Goal: Task Accomplishment & Management: Complete application form

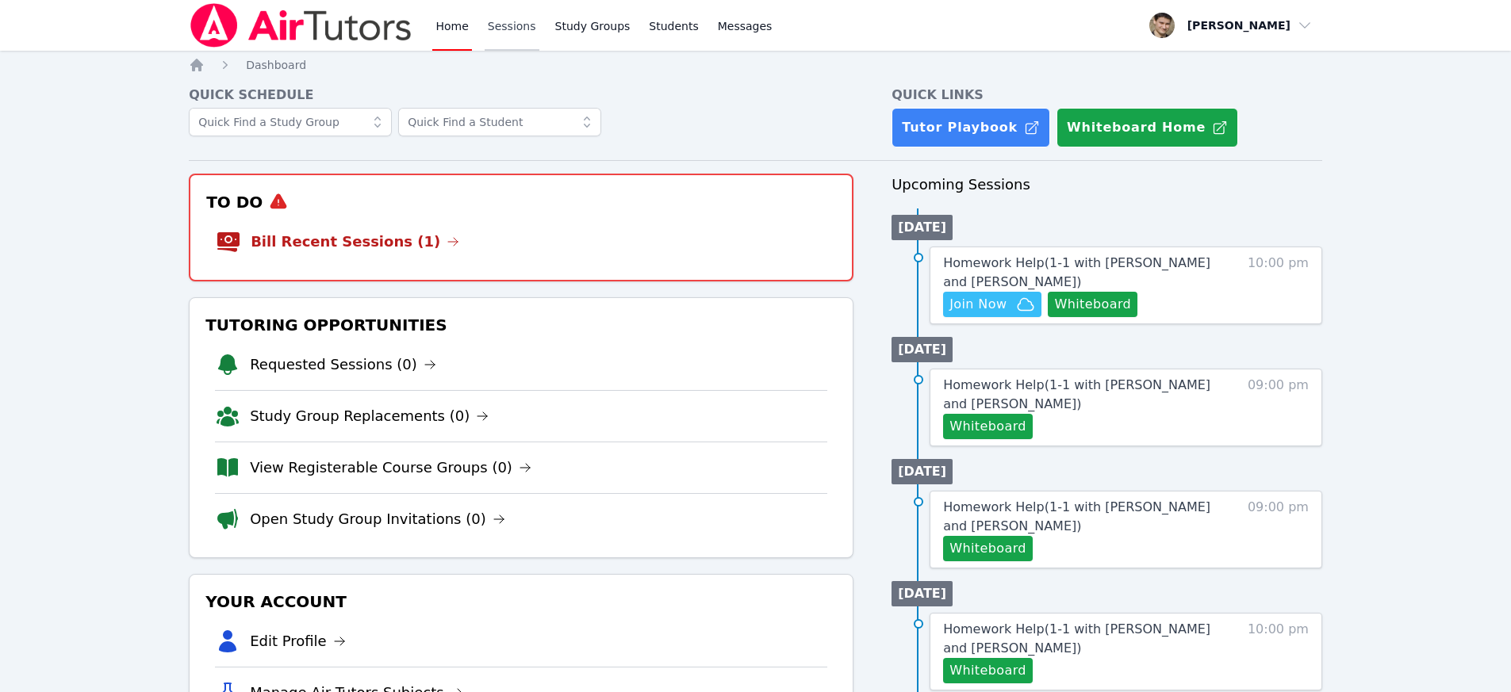
click at [500, 28] on link "Sessions" at bounding box center [512, 25] width 55 height 51
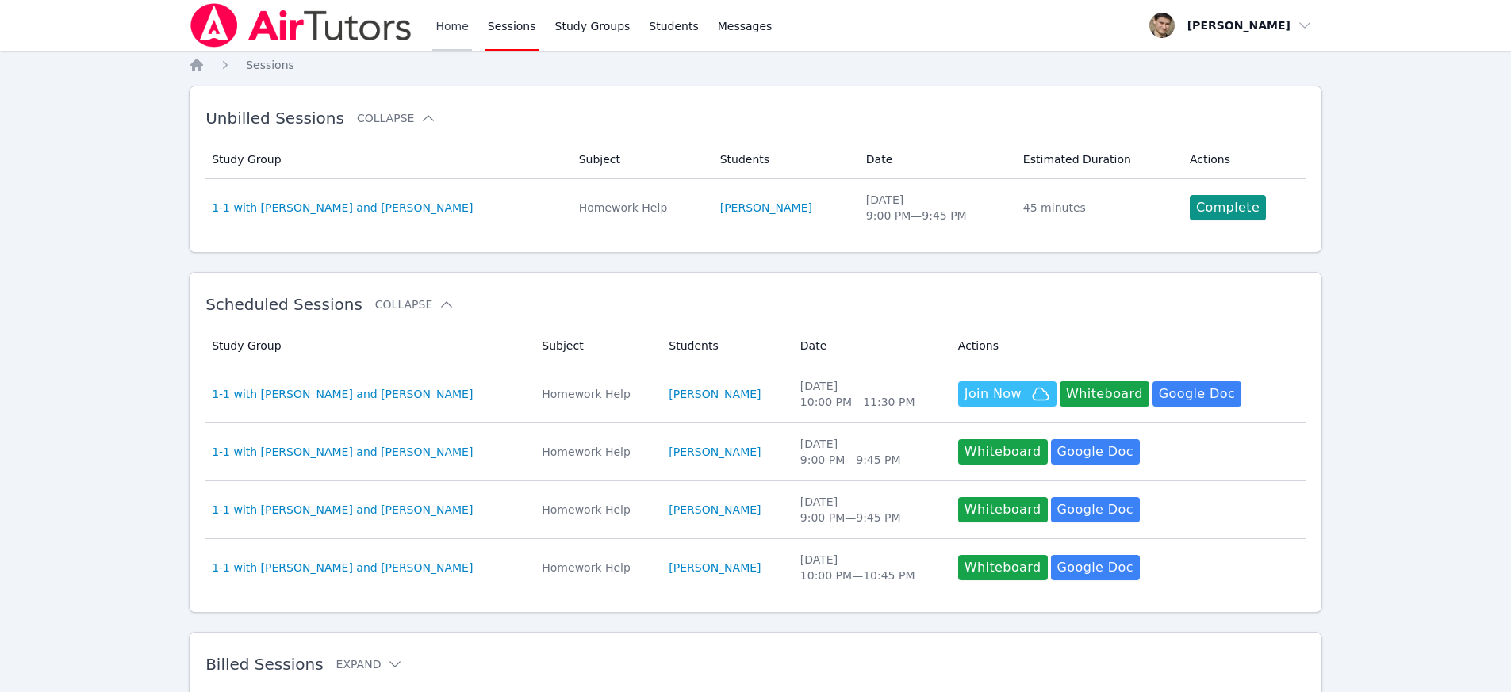
click at [433, 25] on link "Home" at bounding box center [451, 25] width 39 height 51
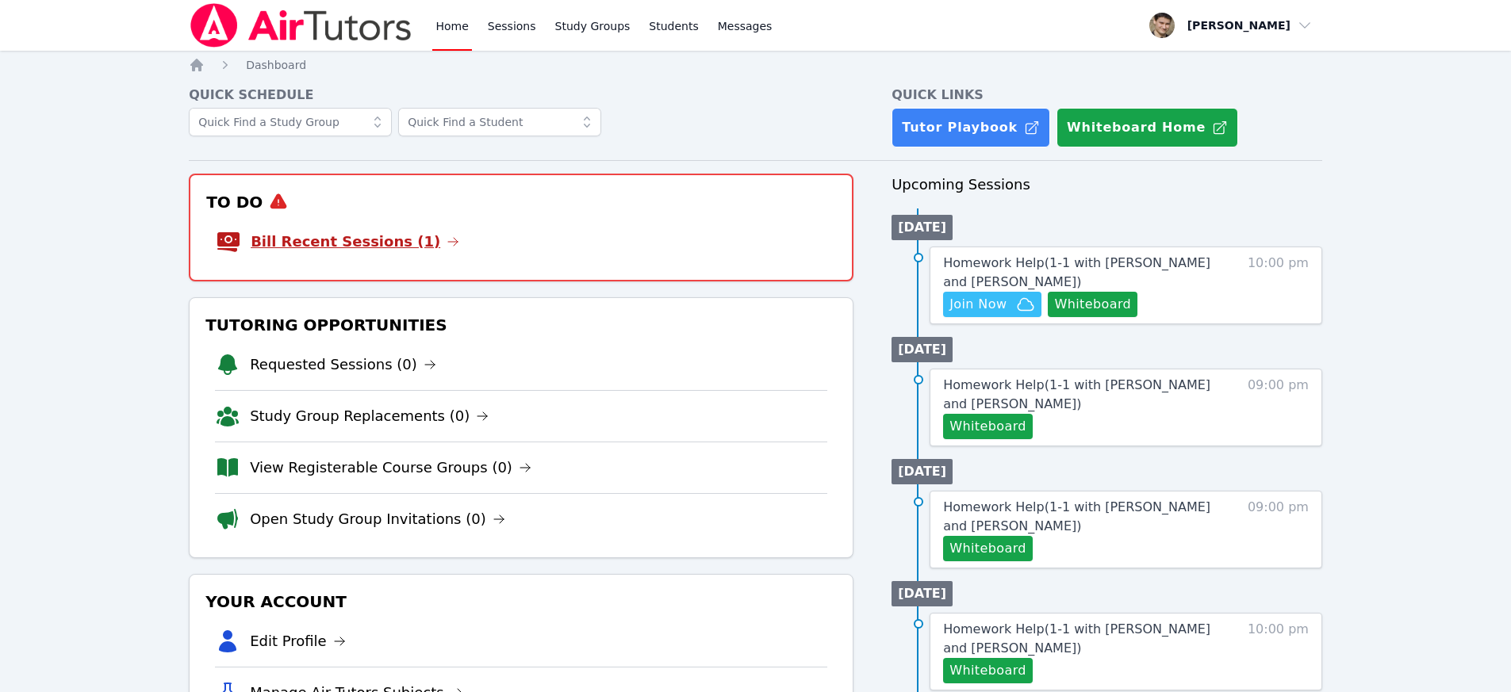
click at [359, 244] on link "Bill Recent Sessions (1)" at bounding box center [355, 242] width 209 height 22
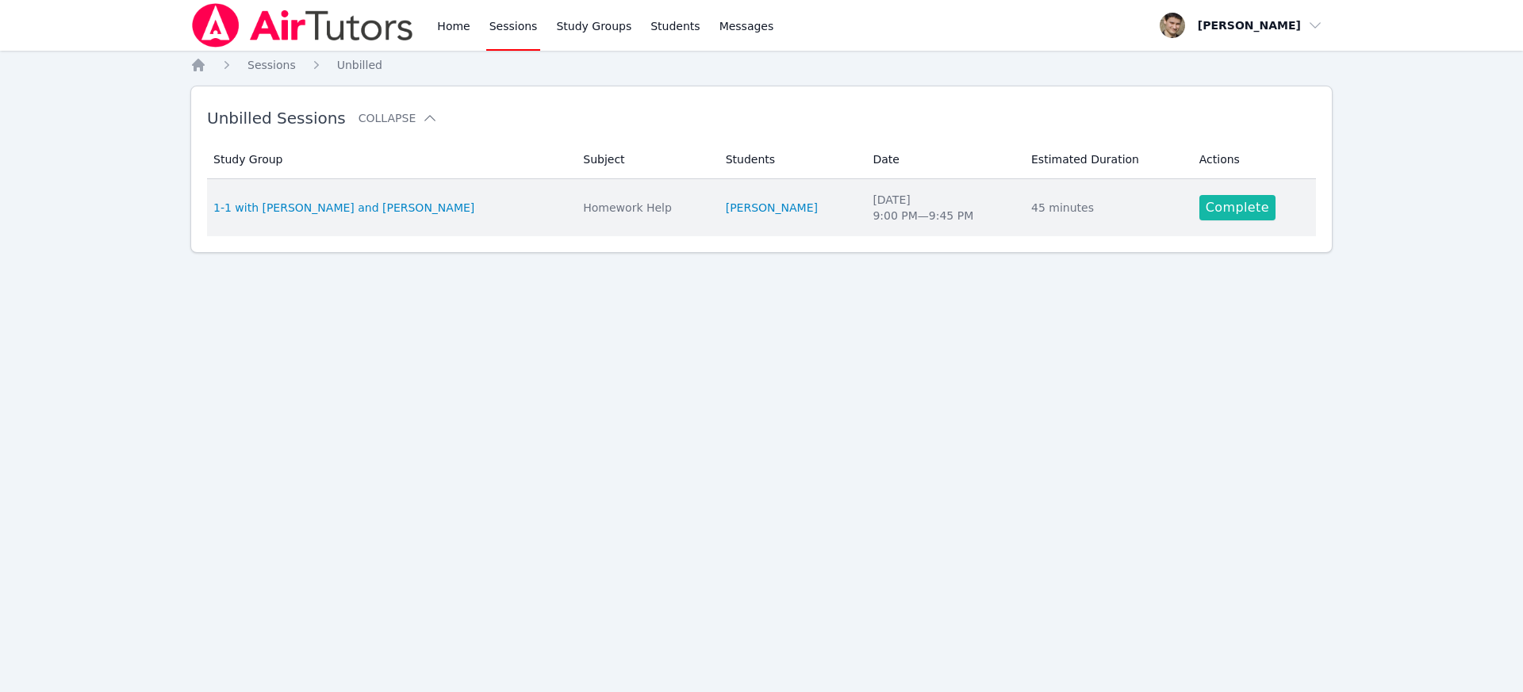
click at [1248, 211] on link "Complete" at bounding box center [1237, 207] width 76 height 25
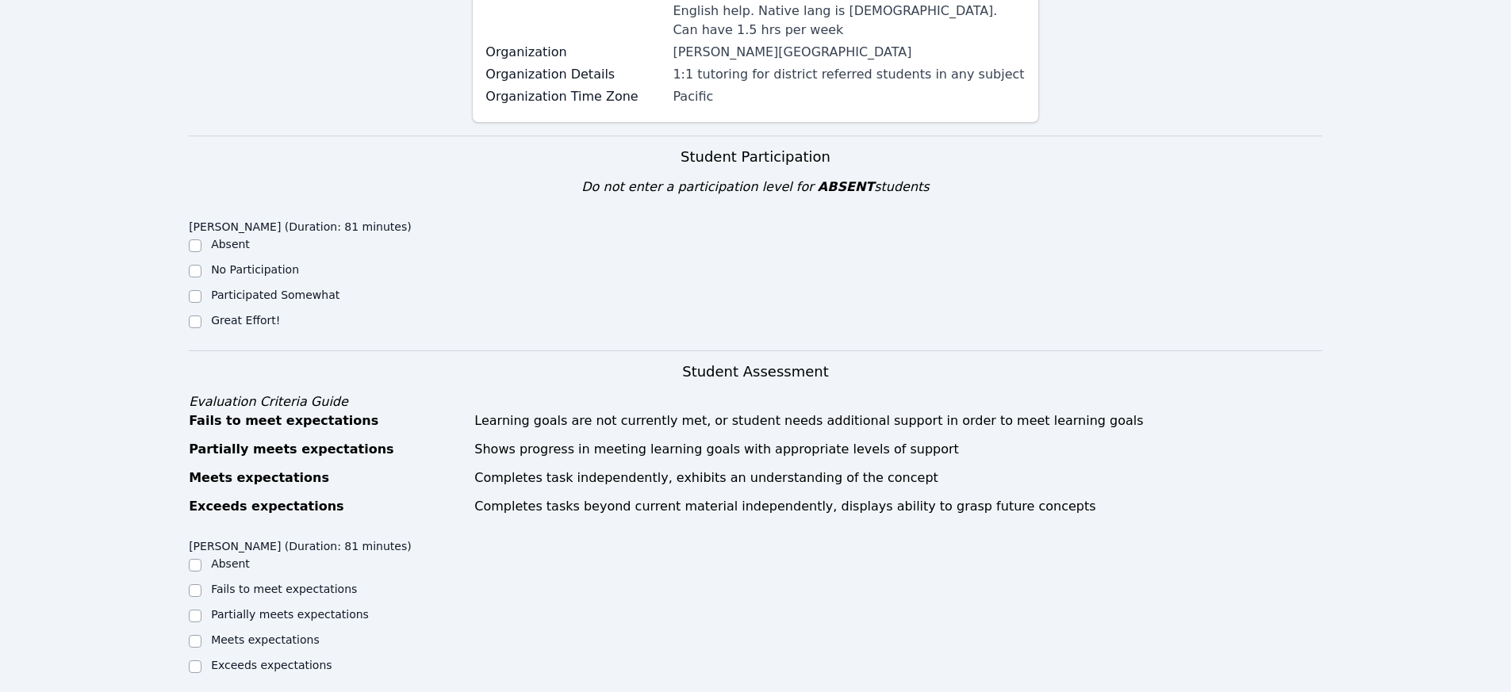
scroll to position [299, 0]
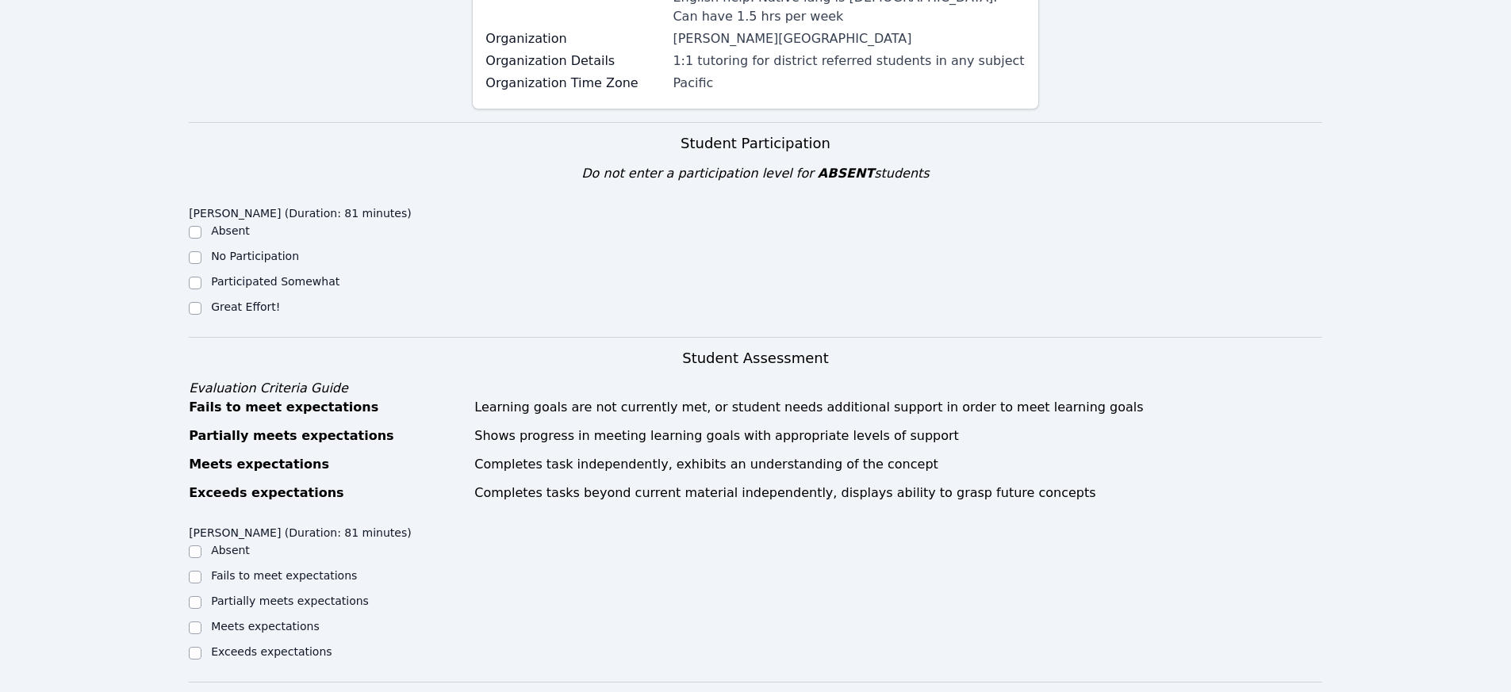
click at [198, 299] on div at bounding box center [195, 308] width 13 height 19
click at [197, 302] on input "Great Effort!" at bounding box center [195, 308] width 13 height 13
checkbox input "true"
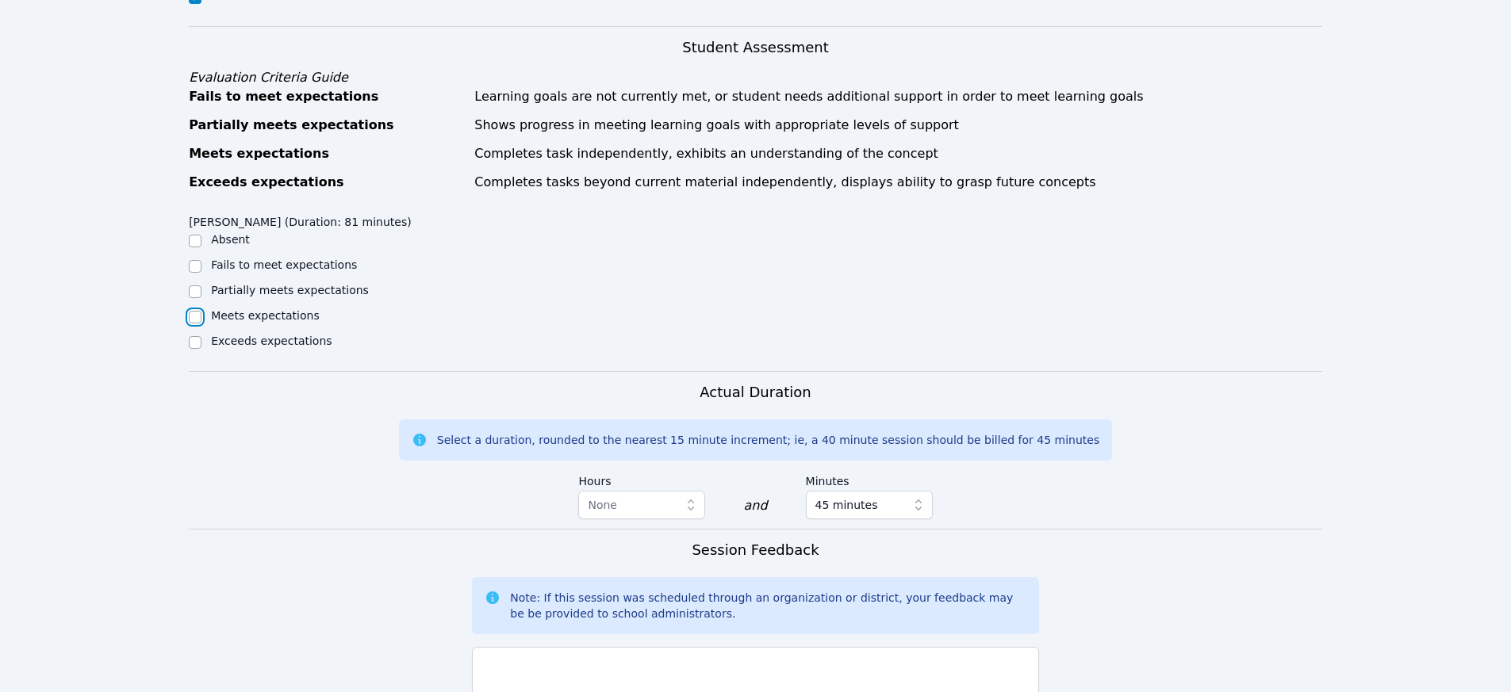
click at [194, 311] on input "Meets expectations" at bounding box center [195, 317] width 13 height 13
checkbox input "true"
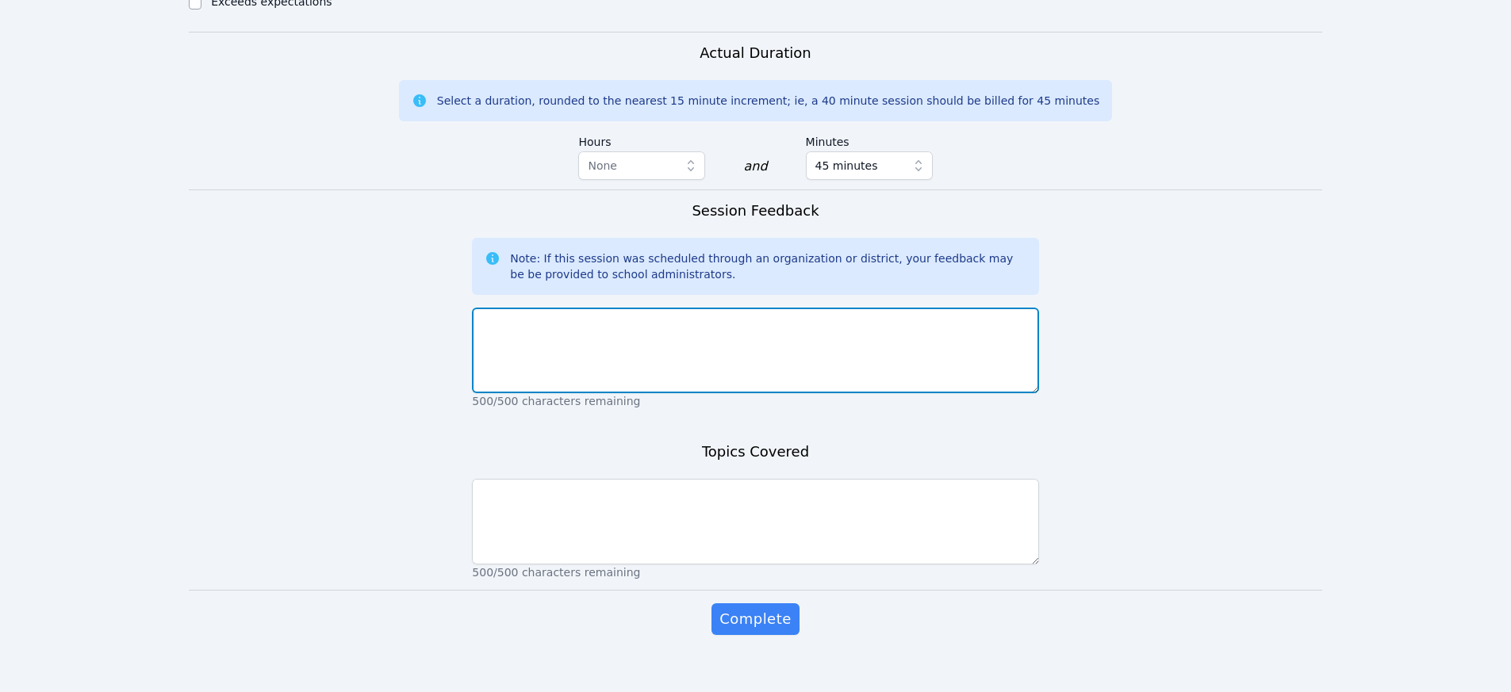
click at [575, 342] on textarea at bounding box center [755, 351] width 566 height 86
click at [734, 308] on textarea "good session, we did all homework examples plsu additional examples" at bounding box center [755, 351] width 566 height 86
click at [930, 309] on textarea "good session, we did all homework examples plus additional examples" at bounding box center [755, 351] width 566 height 86
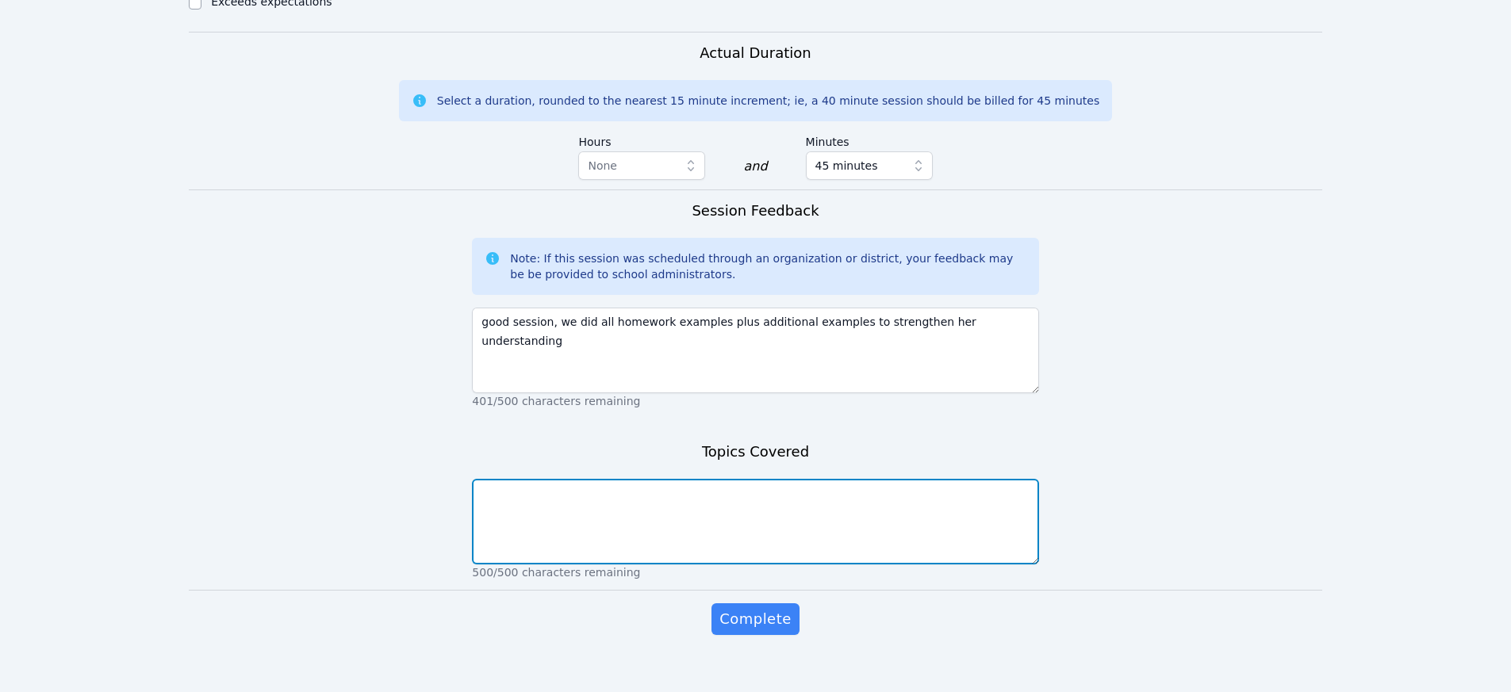
click at [683, 486] on textarea at bounding box center [755, 522] width 566 height 86
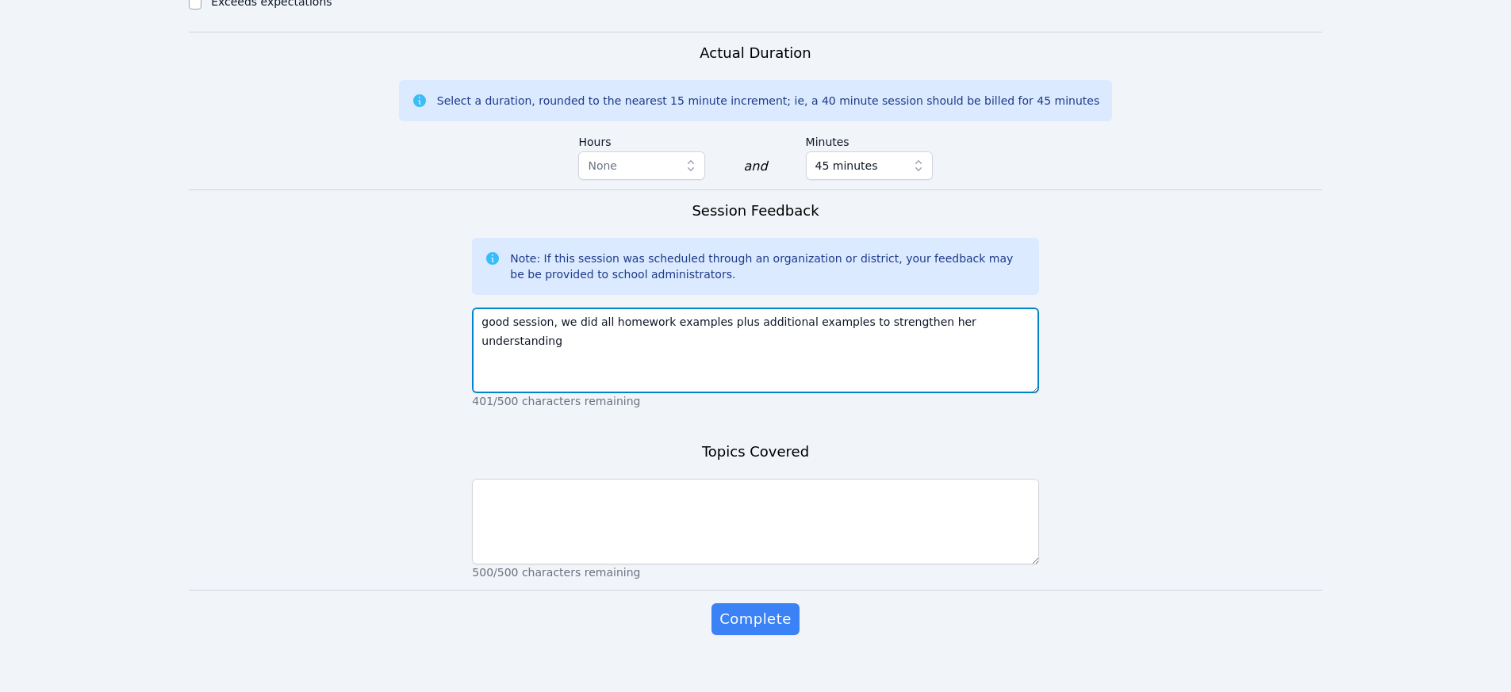
click at [1025, 317] on textarea "good session, we did all homework examples plus additional examples to strength…" at bounding box center [755, 351] width 566 height 86
type textarea "good session, we did all homework examples plus additional examples to strength…"
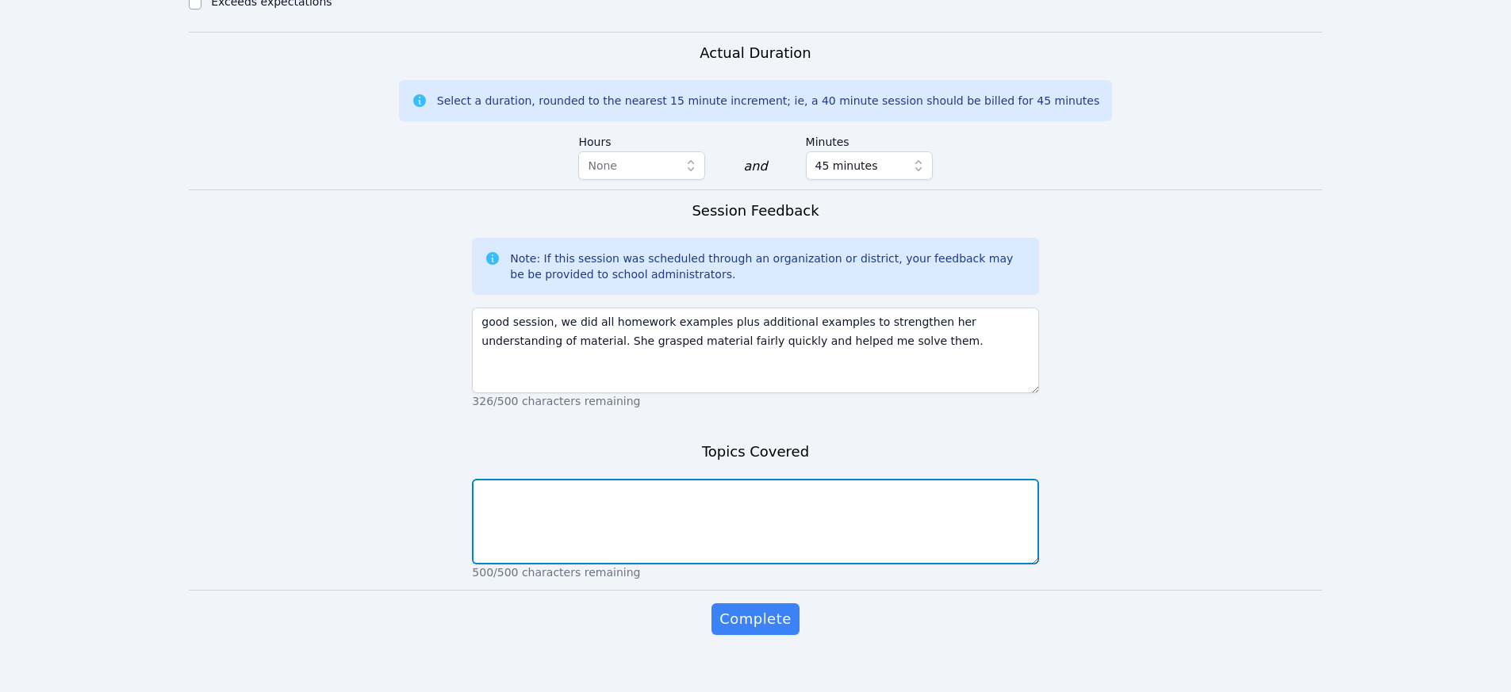
click at [707, 493] on textarea at bounding box center [755, 522] width 566 height 86
click at [673, 479] on textarea "composite functions, finding domain, and using tables" at bounding box center [755, 522] width 566 height 86
click at [912, 479] on textarea "composite functions, finding domain, algebraic manipulation, and using tables" at bounding box center [755, 522] width 566 height 86
type textarea "composite functions, finding domain, algebraic manipulation, and using tables t…"
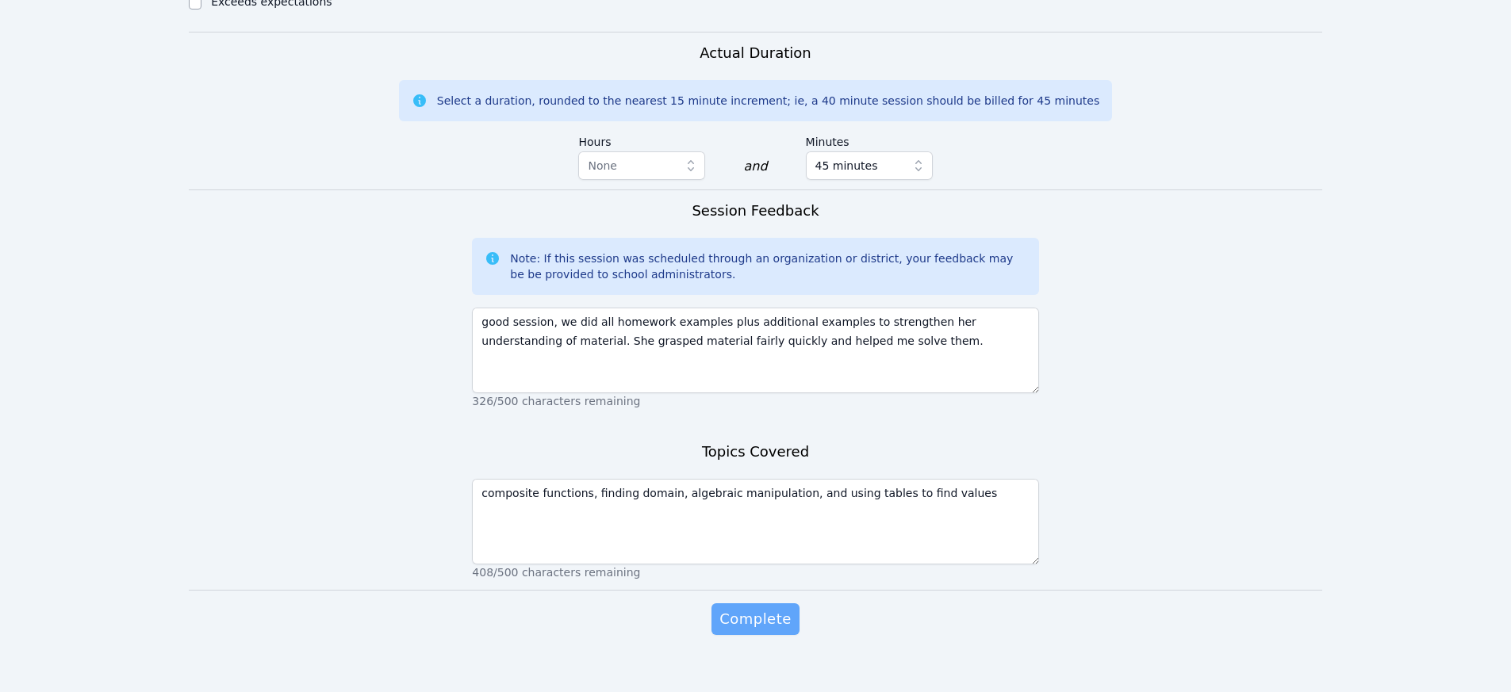
click at [745, 608] on span "Complete" at bounding box center [754, 619] width 71 height 22
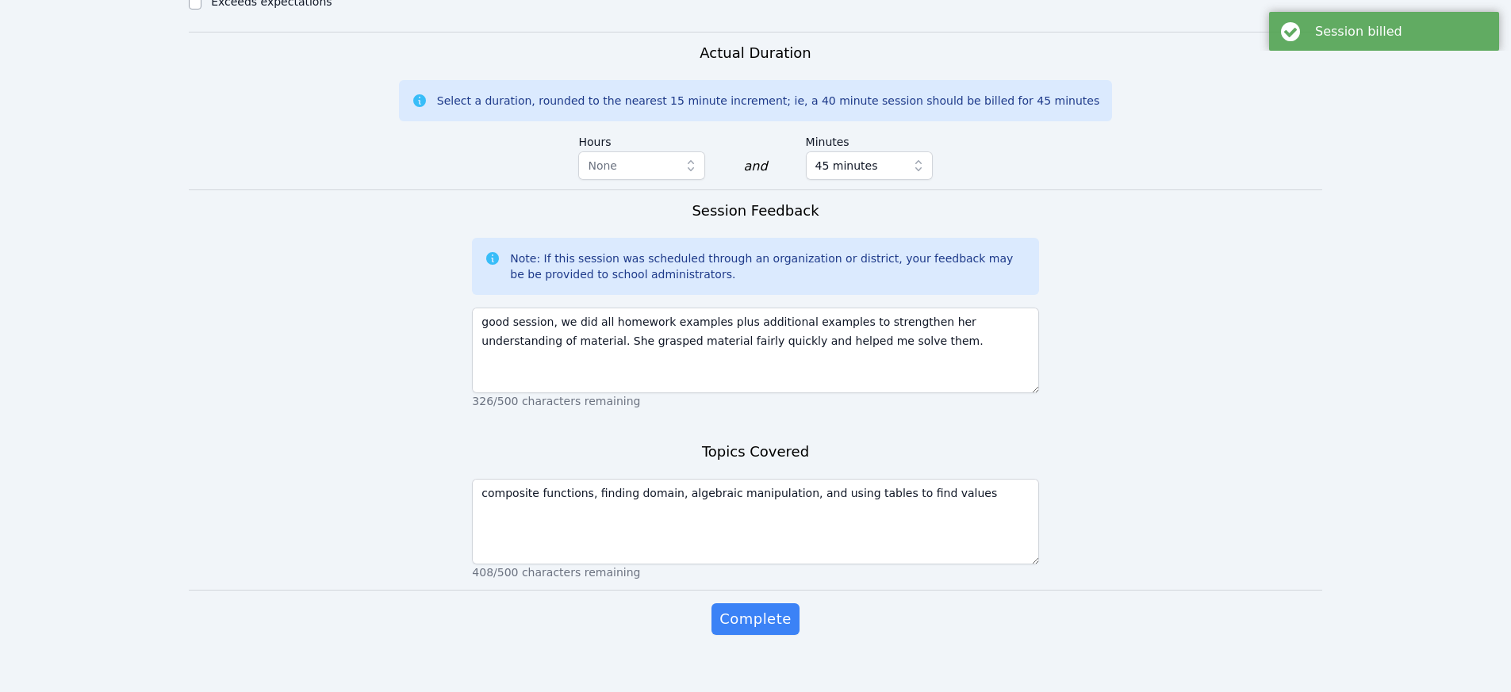
scroll to position [0, 0]
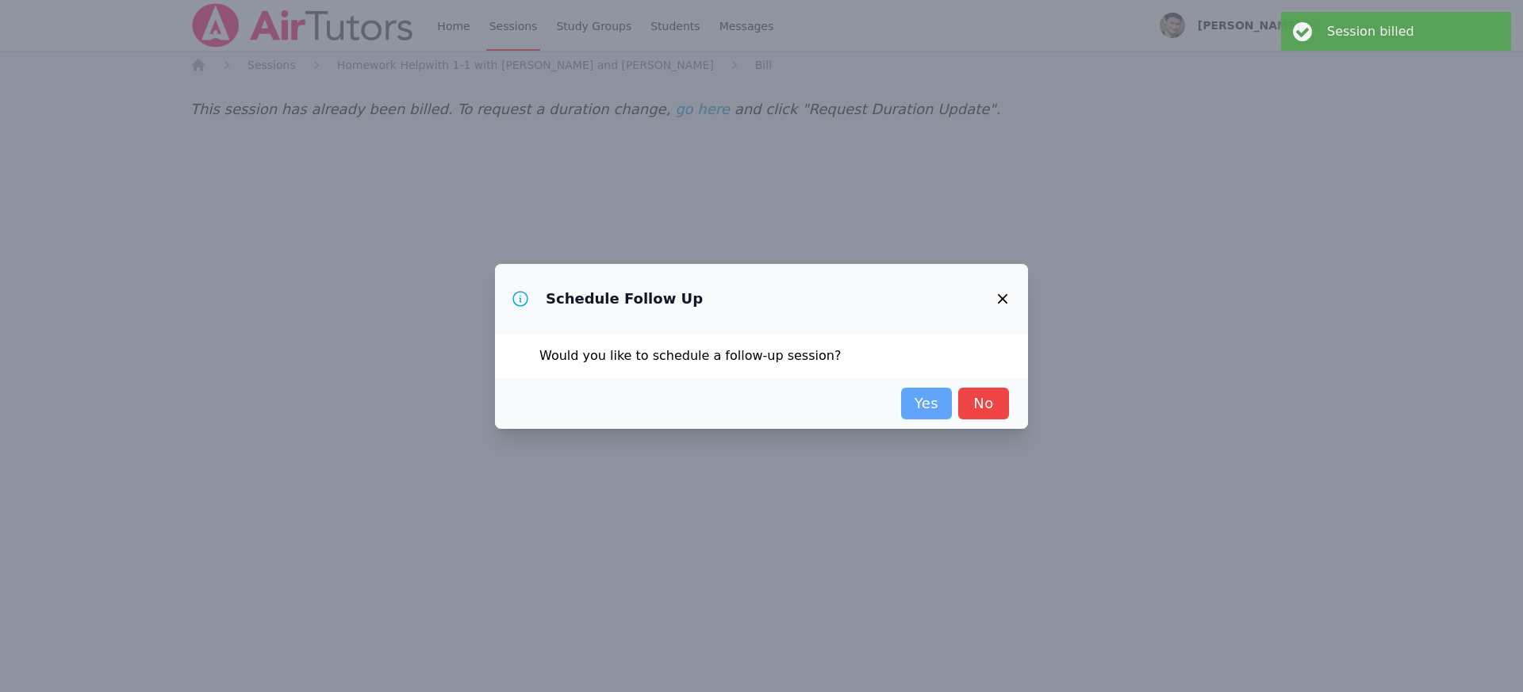
click at [919, 400] on link "Yes" at bounding box center [926, 404] width 51 height 32
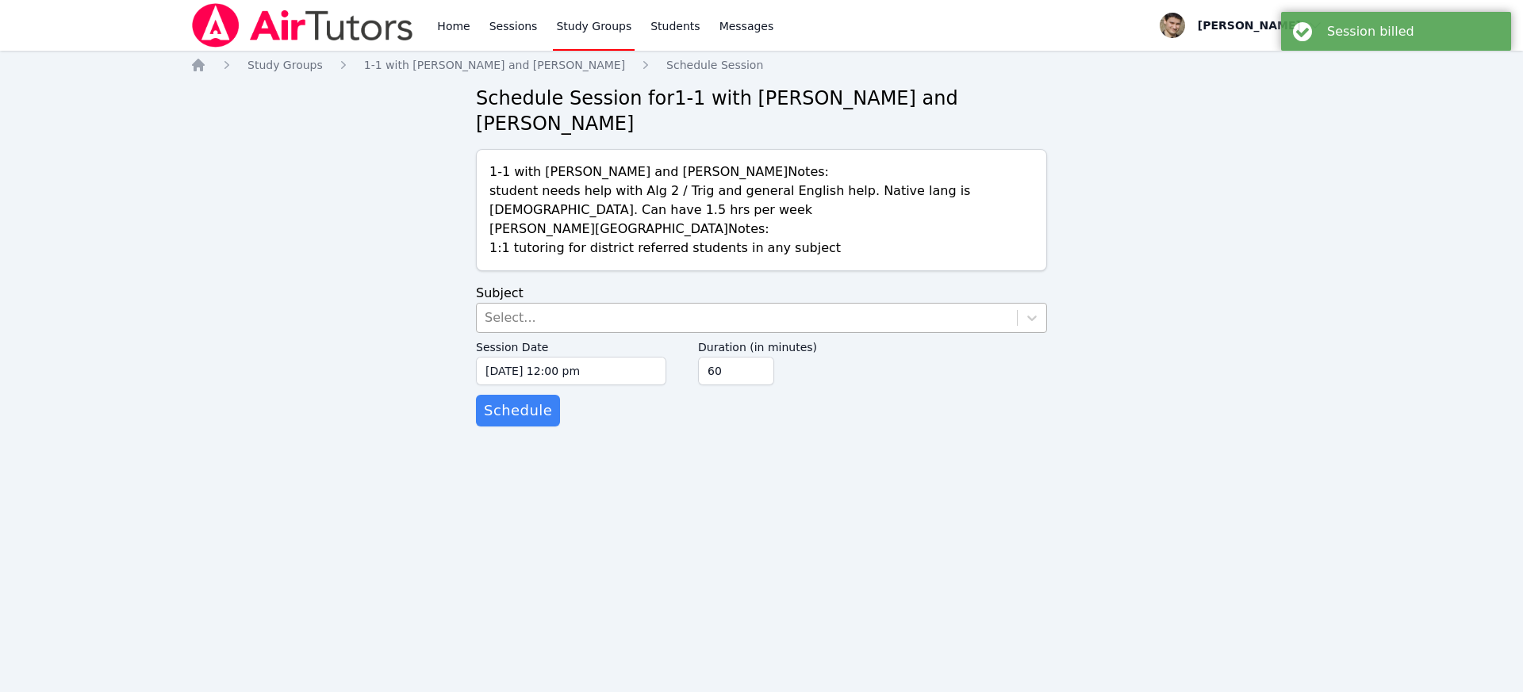
click at [533, 320] on div "Select..." at bounding box center [747, 318] width 540 height 29
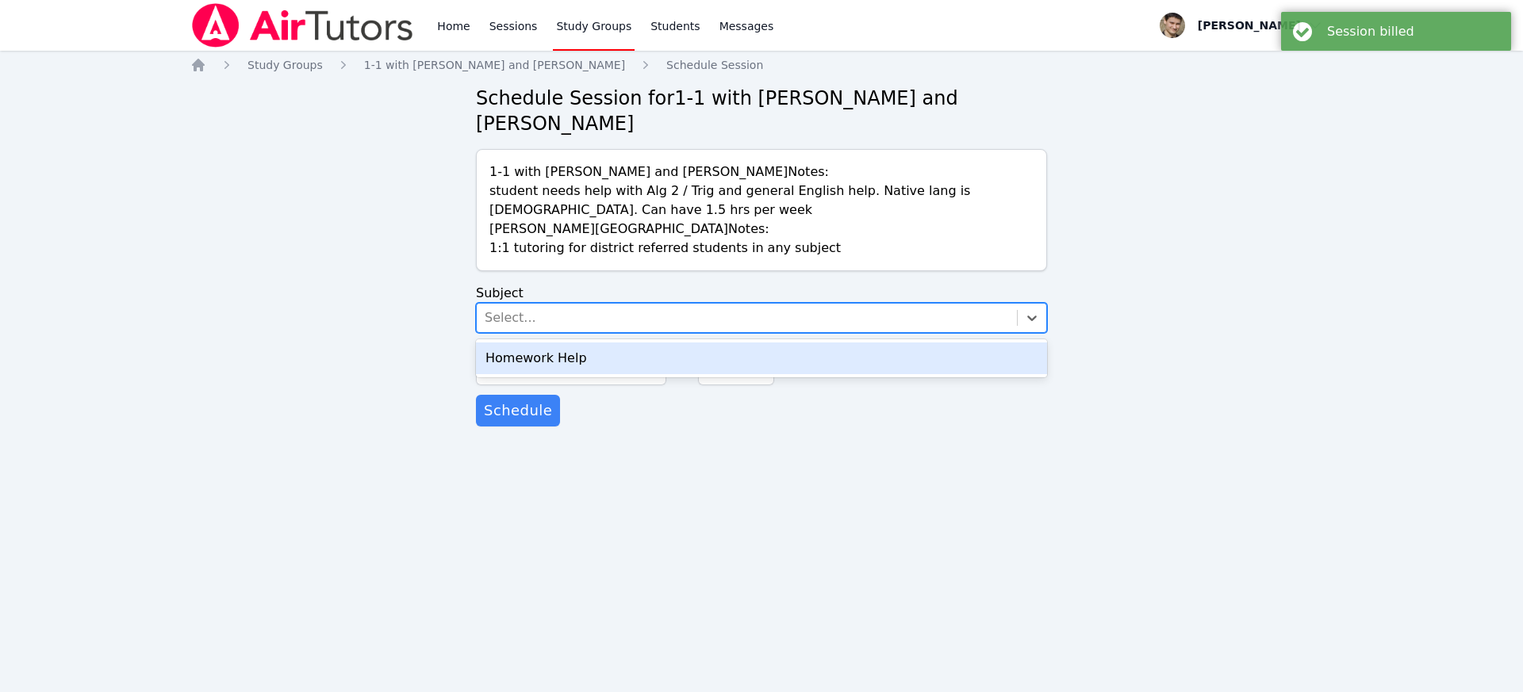
click at [527, 356] on div "Homework Help" at bounding box center [761, 359] width 571 height 32
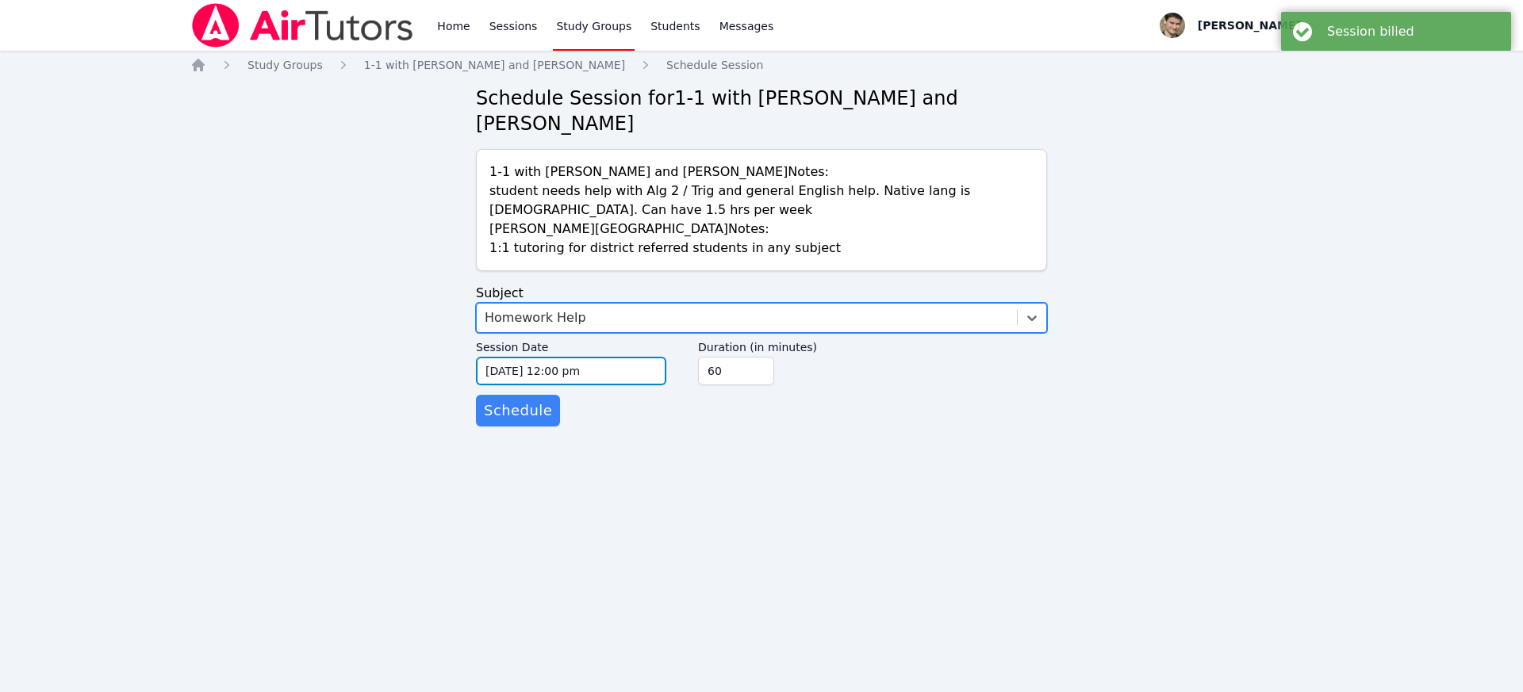
click at [519, 376] on input "[DATE] 12:00 pm" at bounding box center [571, 371] width 190 height 29
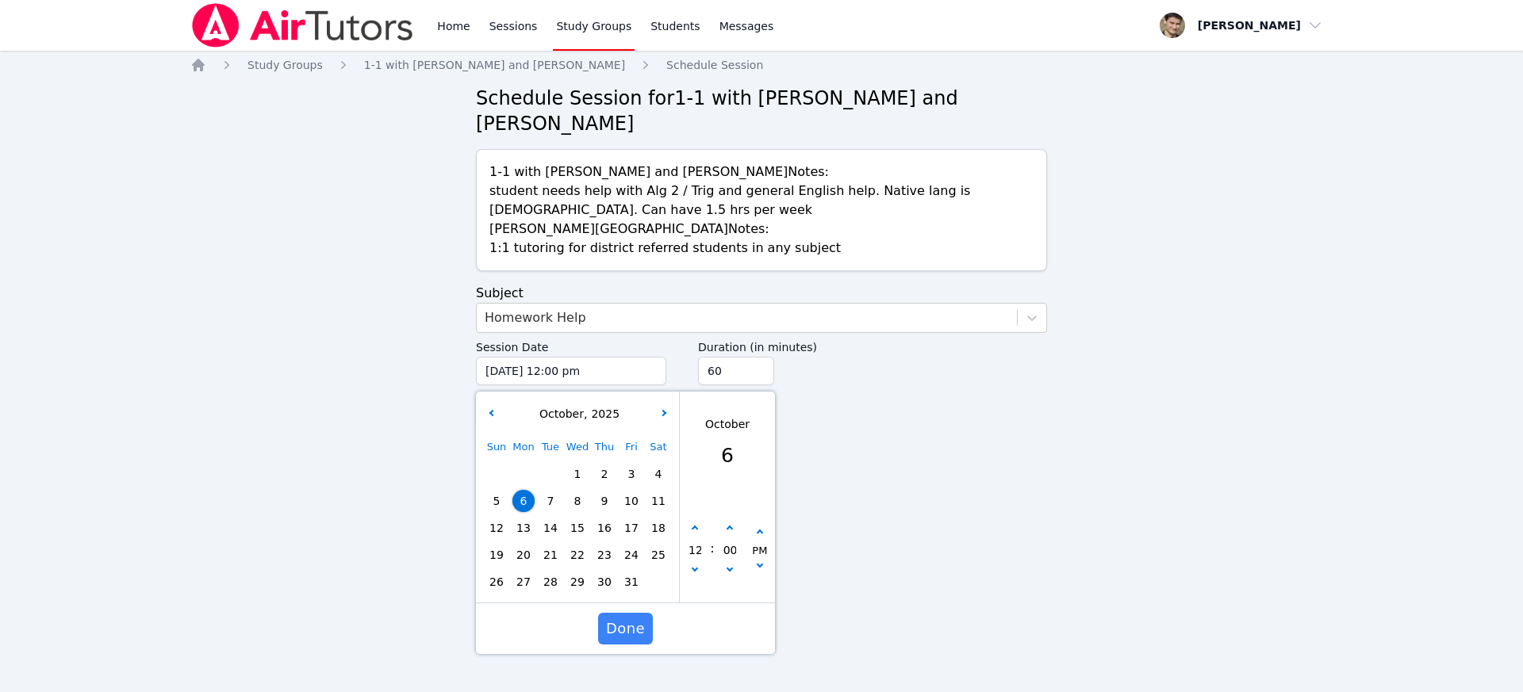
click at [582, 502] on span "8" at bounding box center [577, 501] width 22 height 22
click at [696, 529] on icon "button" at bounding box center [695, 529] width 6 height 6
type input "[DATE] 01:00 pm"
type input "01"
click at [696, 529] on icon "button" at bounding box center [695, 529] width 6 height 6
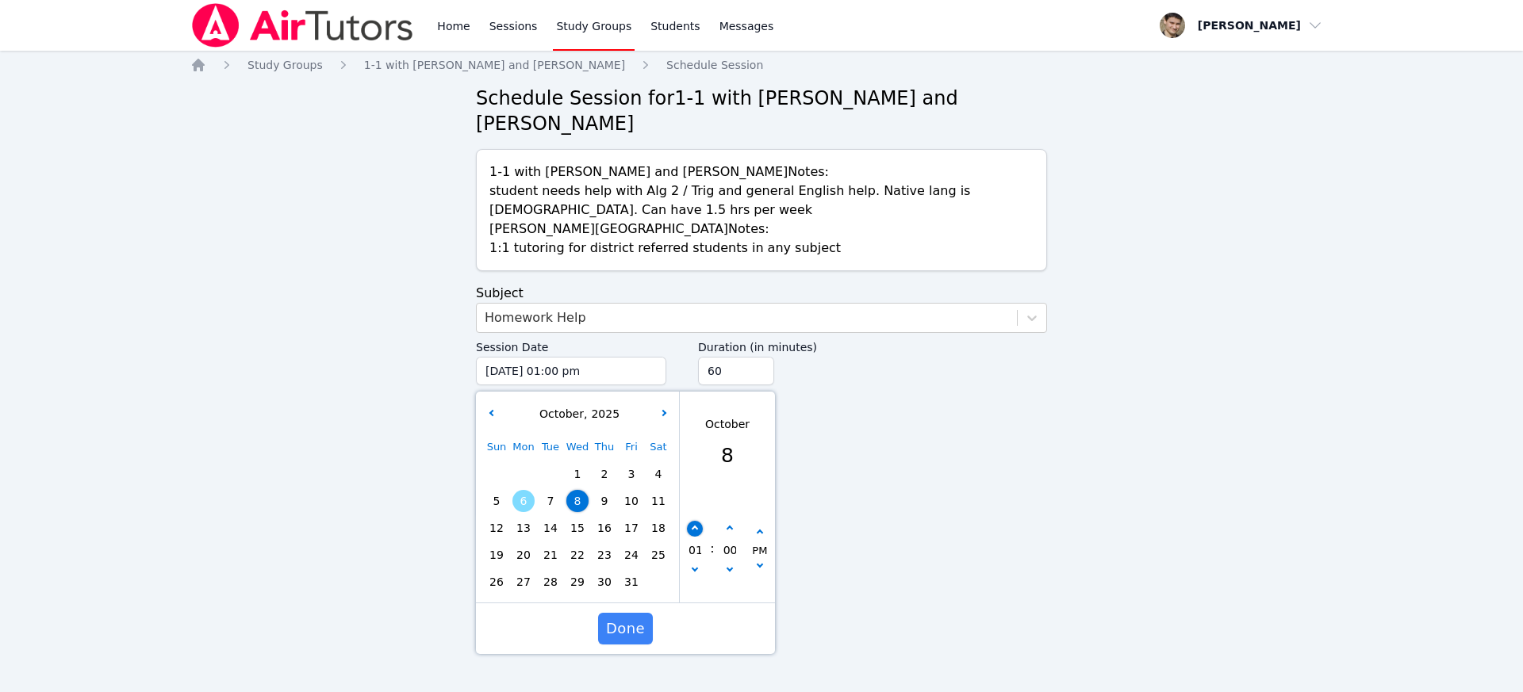
type input "[DATE] 02:00 pm"
type input "02"
click at [696, 529] on icon "button" at bounding box center [695, 529] width 6 height 6
type input "[DATE] 03:00 pm"
type input "03"
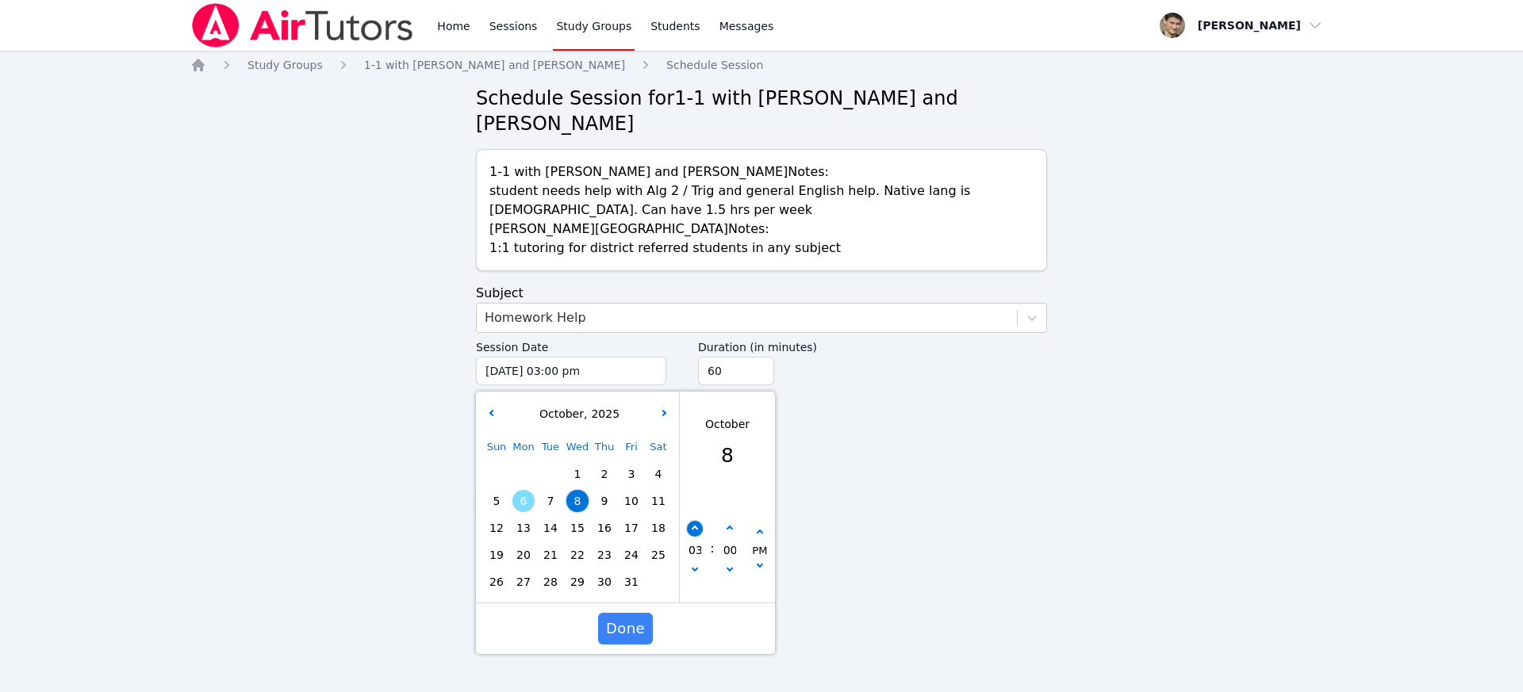
click at [696, 529] on icon "button" at bounding box center [695, 529] width 6 height 6
type input "[DATE] 04:00 pm"
type input "04"
click at [696, 529] on icon "button" at bounding box center [695, 529] width 6 height 6
type input "[DATE] 05:00 pm"
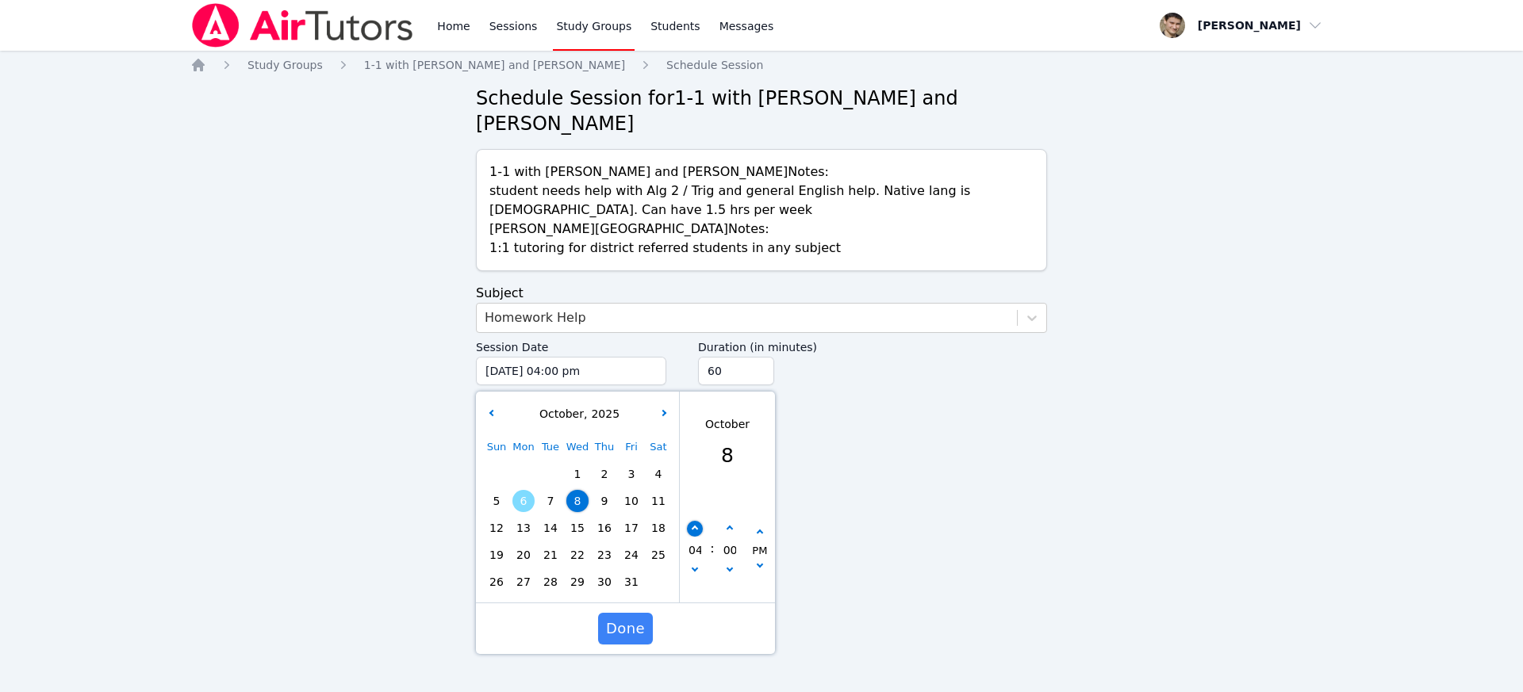
type input "05"
click at [696, 529] on icon "button" at bounding box center [695, 529] width 6 height 6
type input "[DATE] 06:00 pm"
type input "06"
click at [696, 529] on icon "button" at bounding box center [695, 529] width 6 height 6
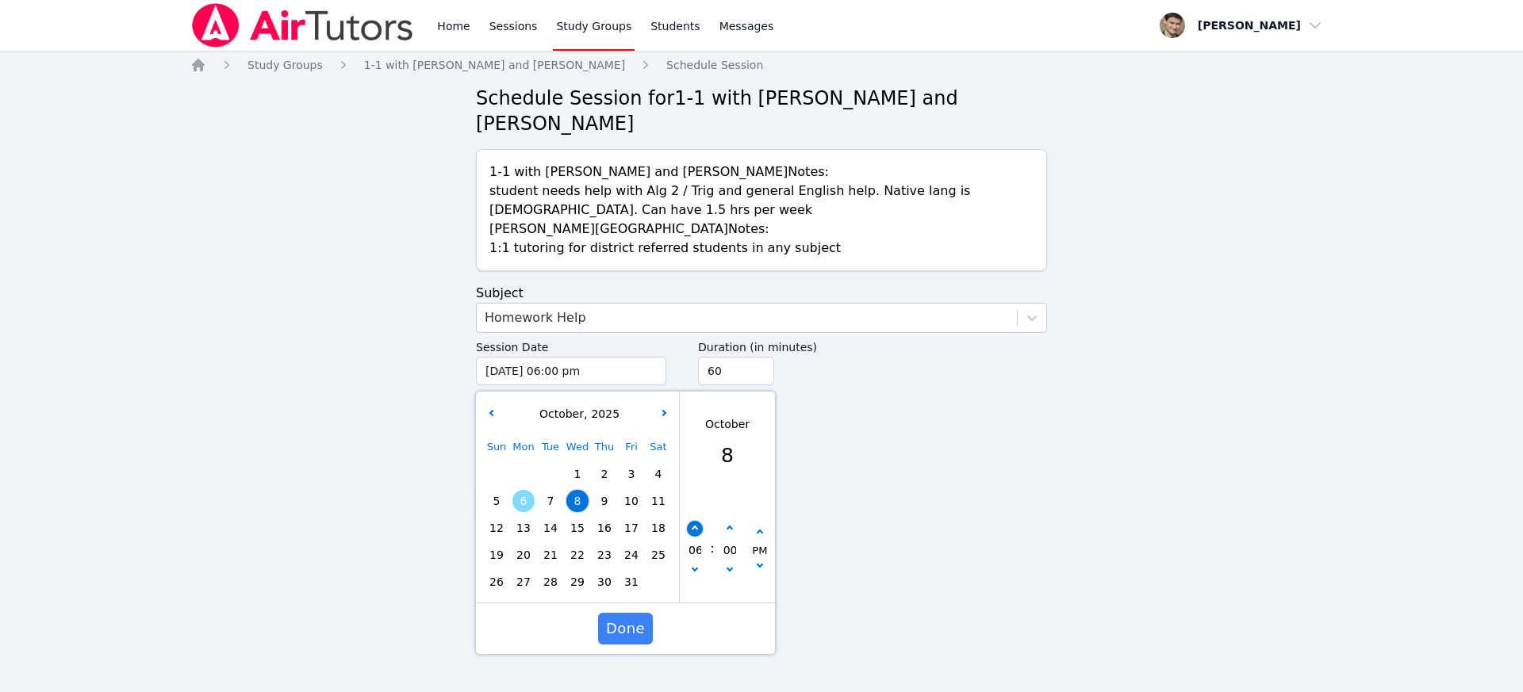
type input "[DATE] 07:00 pm"
type input "07"
click at [696, 529] on icon "button" at bounding box center [695, 529] width 6 height 6
type input "[DATE] 08:00 pm"
type input "08"
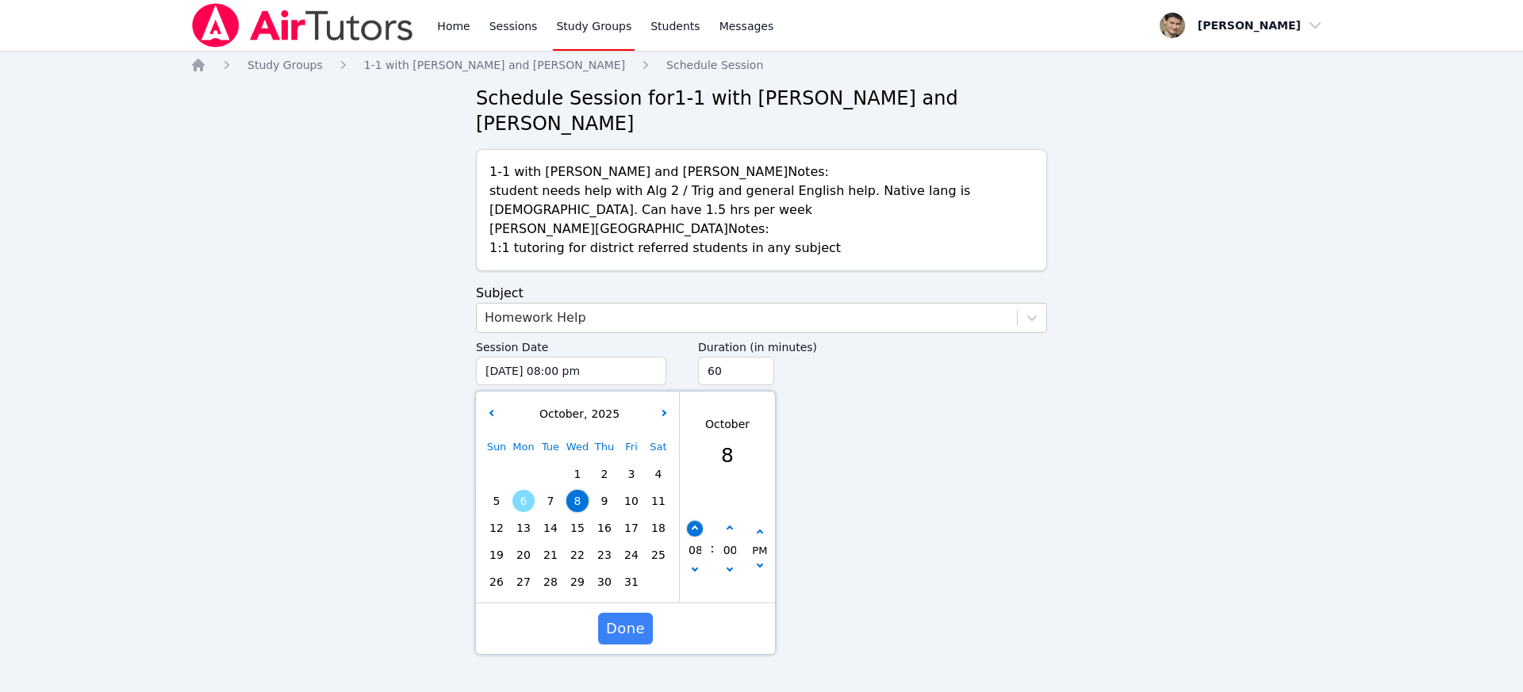
click at [698, 529] on button "button" at bounding box center [695, 529] width 16 height 16
type input "[DATE] 09:00 pm"
type input "09"
click at [698, 529] on button "button" at bounding box center [695, 529] width 16 height 16
type input "[DATE] 10:00 pm"
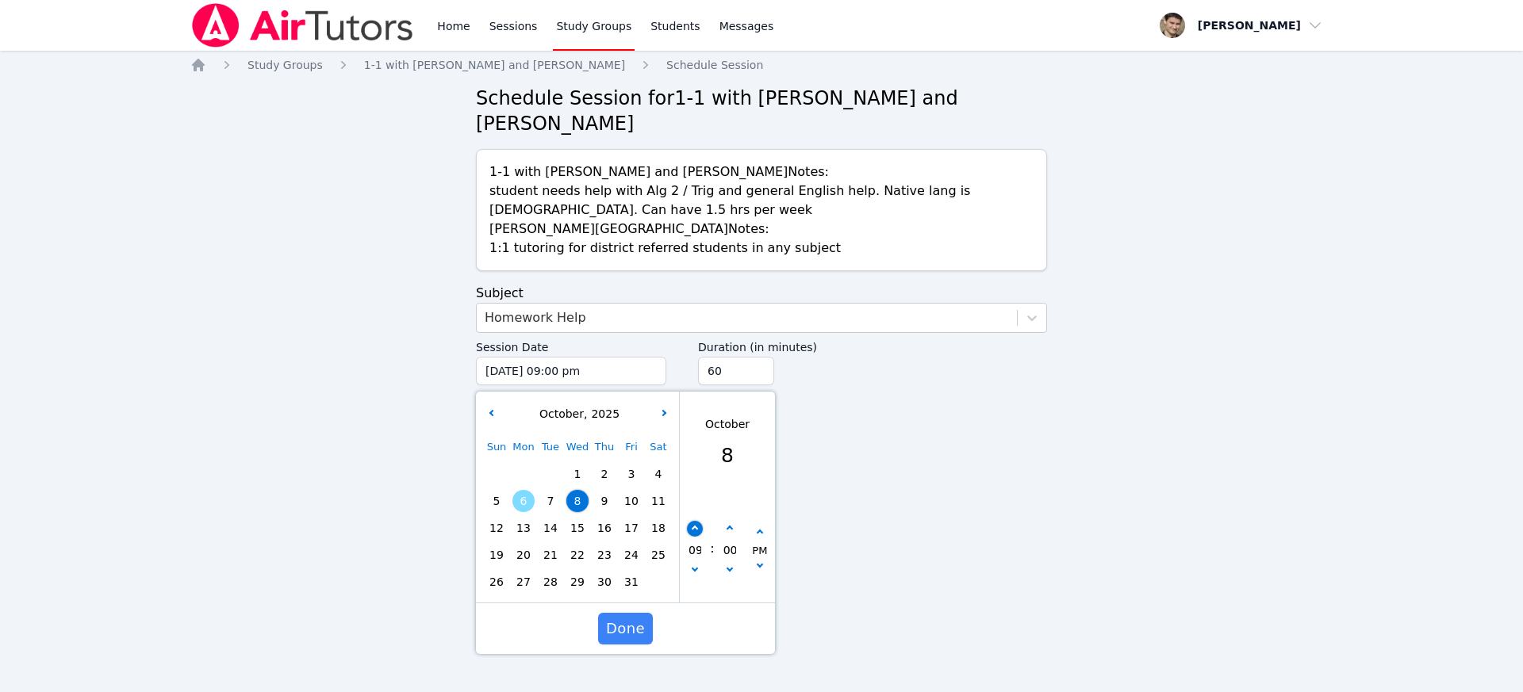
type input "10"
click at [639, 624] on span "Done" at bounding box center [625, 629] width 39 height 22
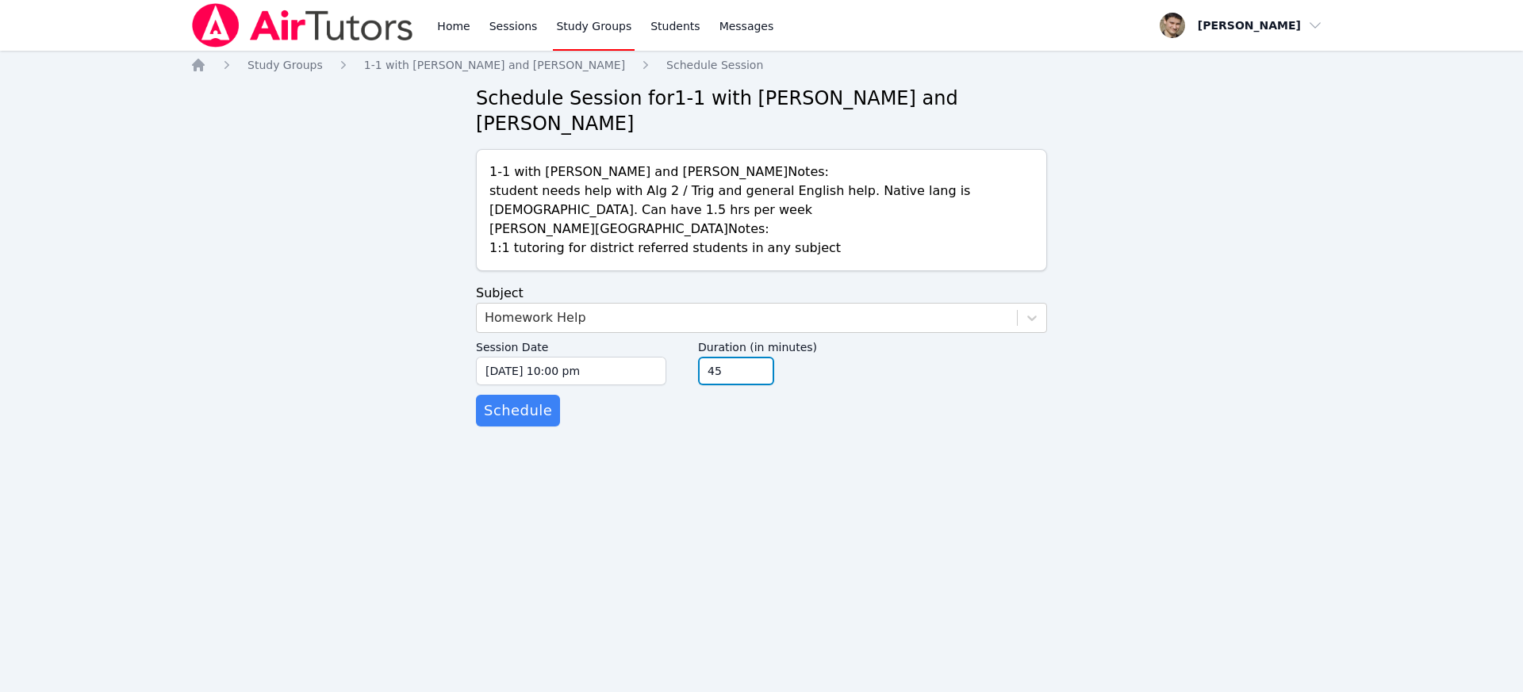
type input "45"
click at [761, 377] on input "45" at bounding box center [736, 371] width 76 height 29
click at [534, 413] on span "Schedule" at bounding box center [518, 411] width 68 height 22
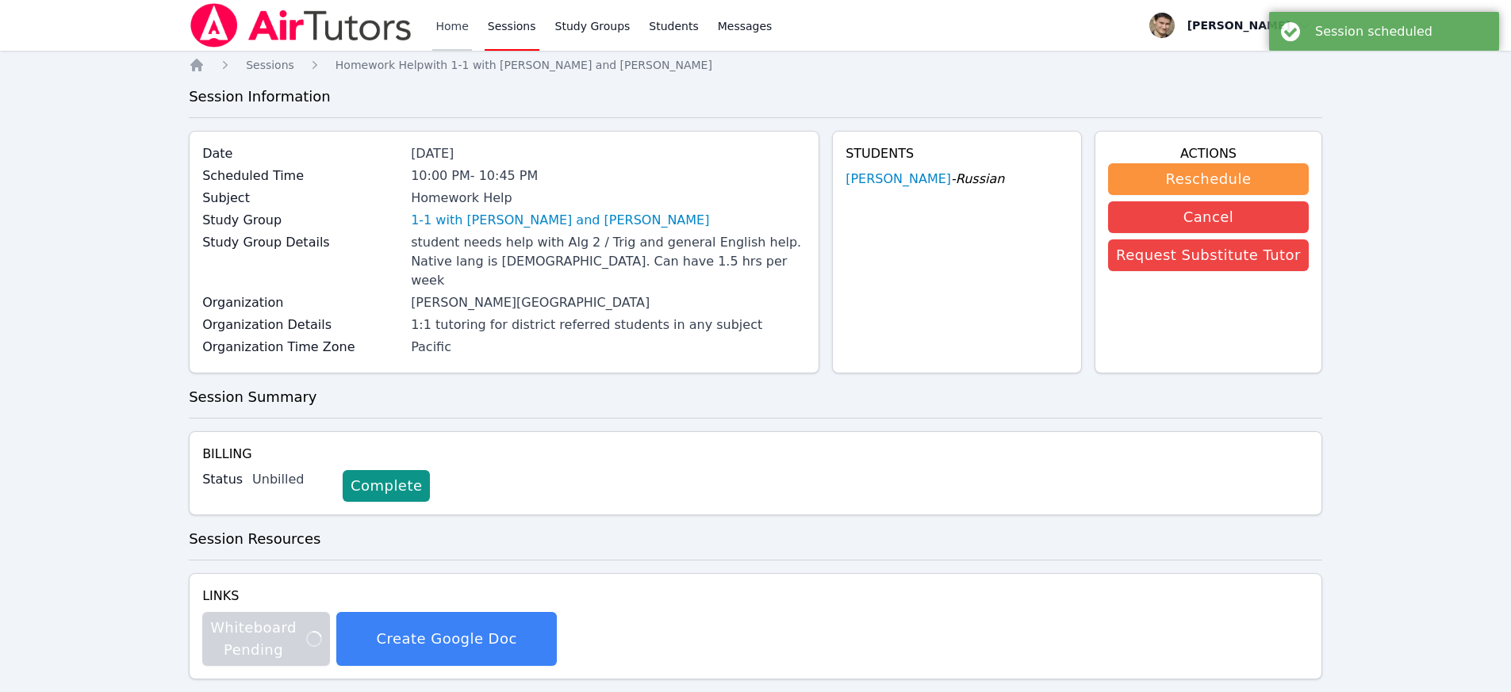
click at [440, 32] on link "Home" at bounding box center [451, 25] width 39 height 51
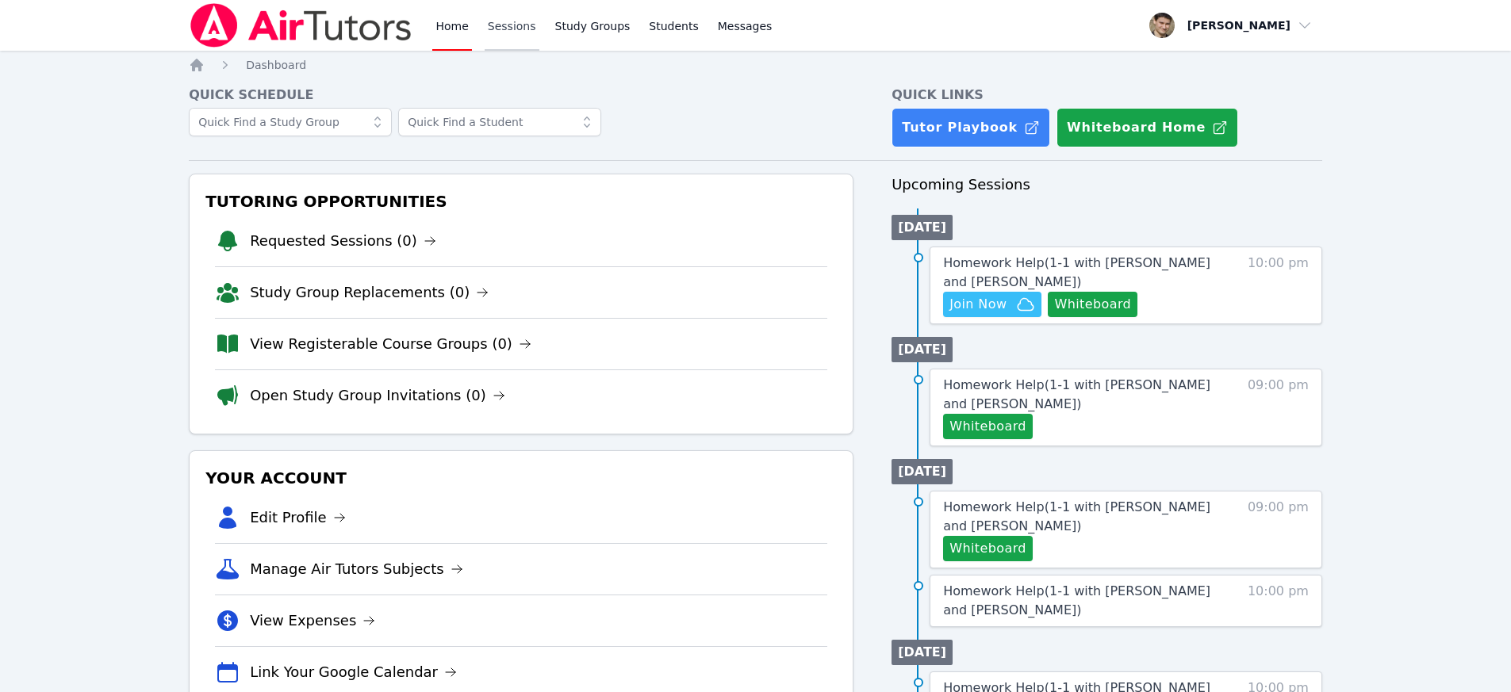
click at [505, 29] on link "Sessions" at bounding box center [512, 25] width 55 height 51
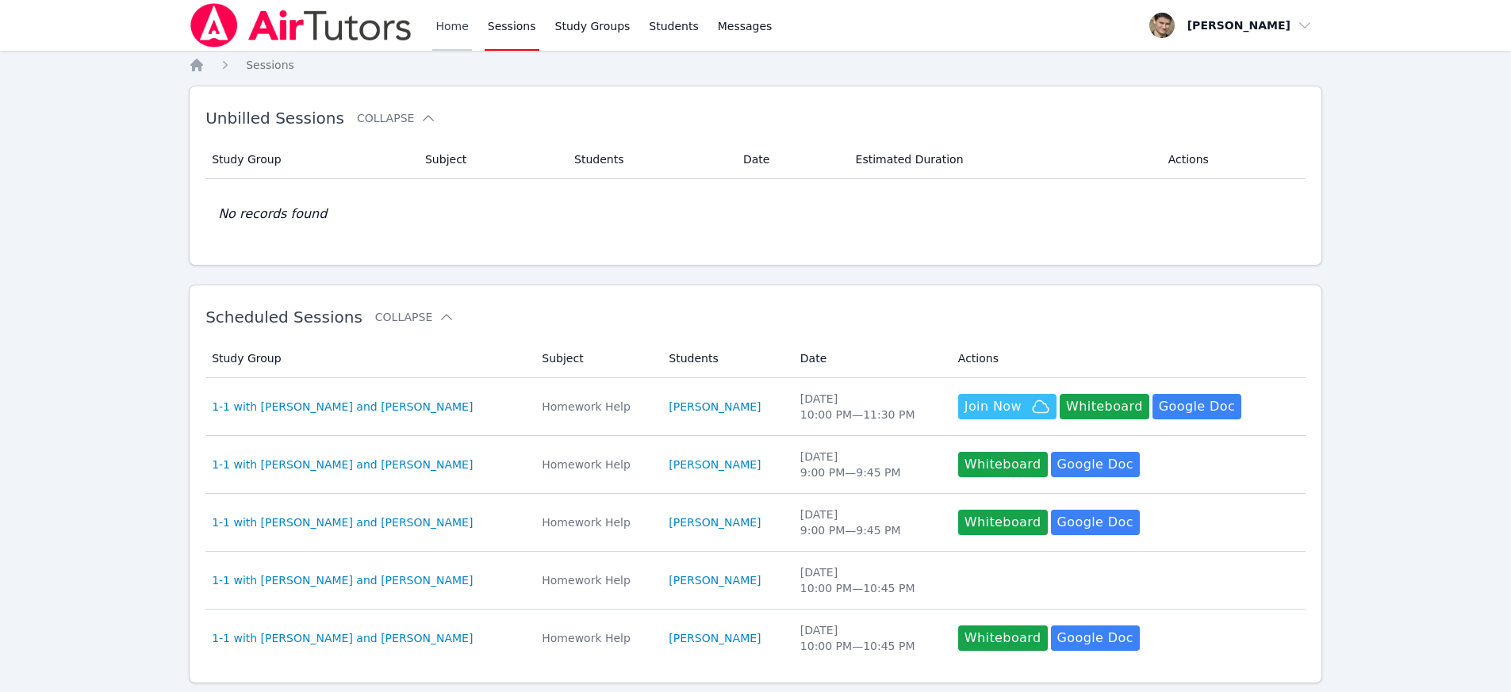
click at [454, 25] on link "Home" at bounding box center [451, 25] width 39 height 51
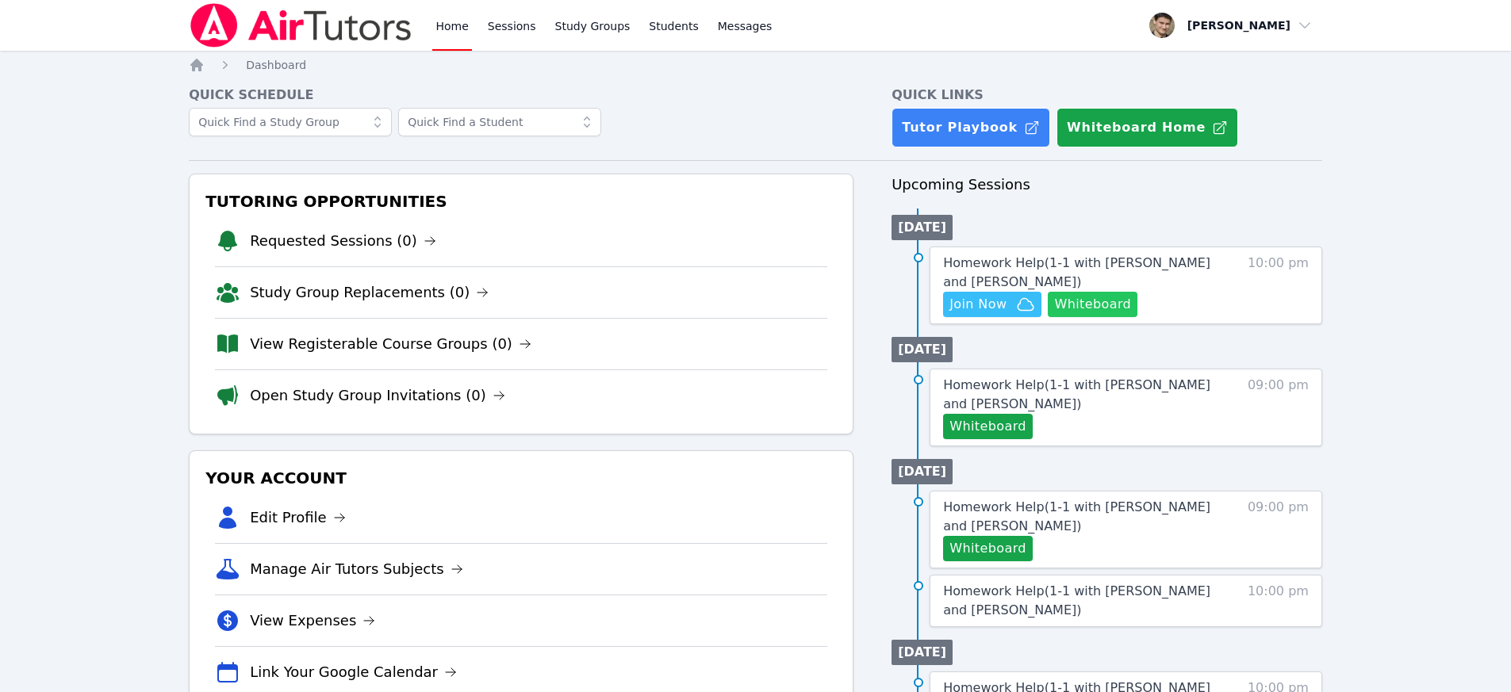
click at [1097, 292] on button "Whiteboard" at bounding box center [1093, 304] width 90 height 25
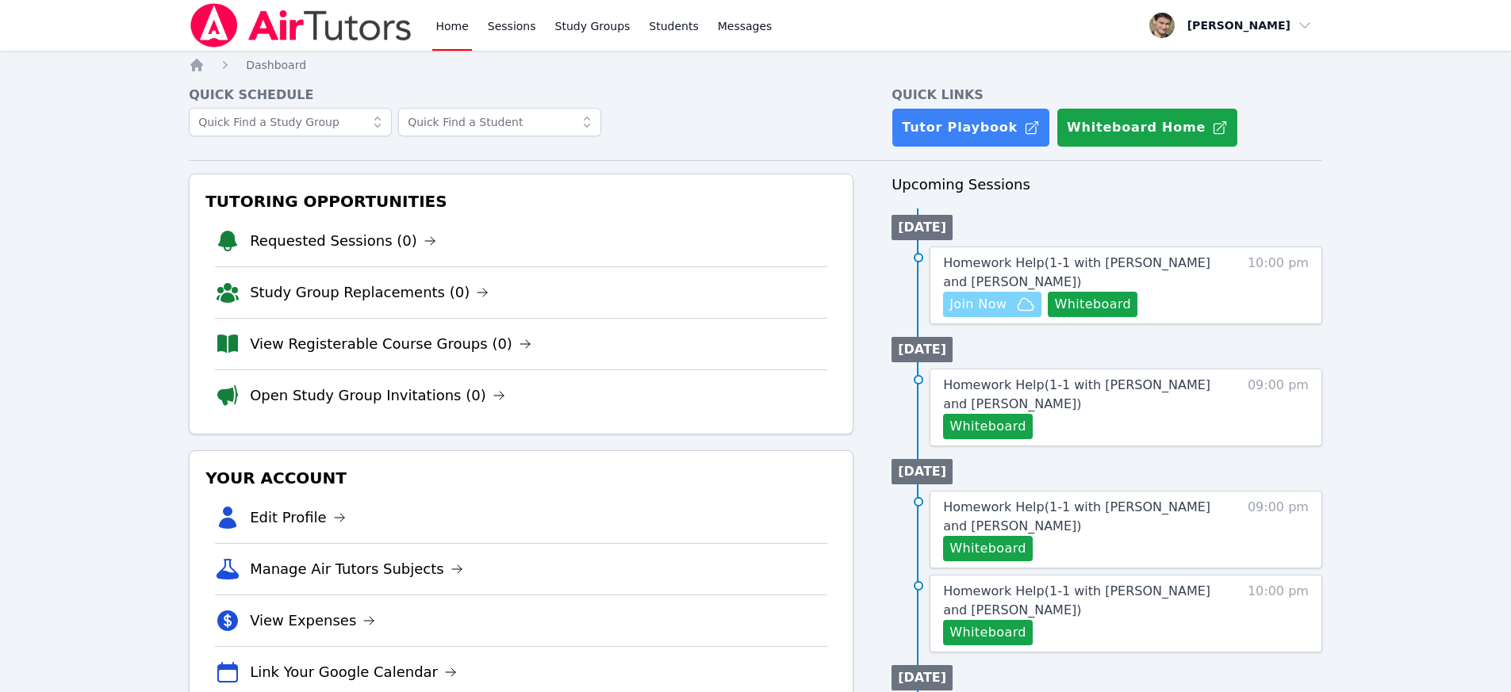
click at [984, 305] on span "Join Now" at bounding box center [977, 304] width 57 height 19
click at [519, 28] on link "Sessions" at bounding box center [512, 25] width 55 height 51
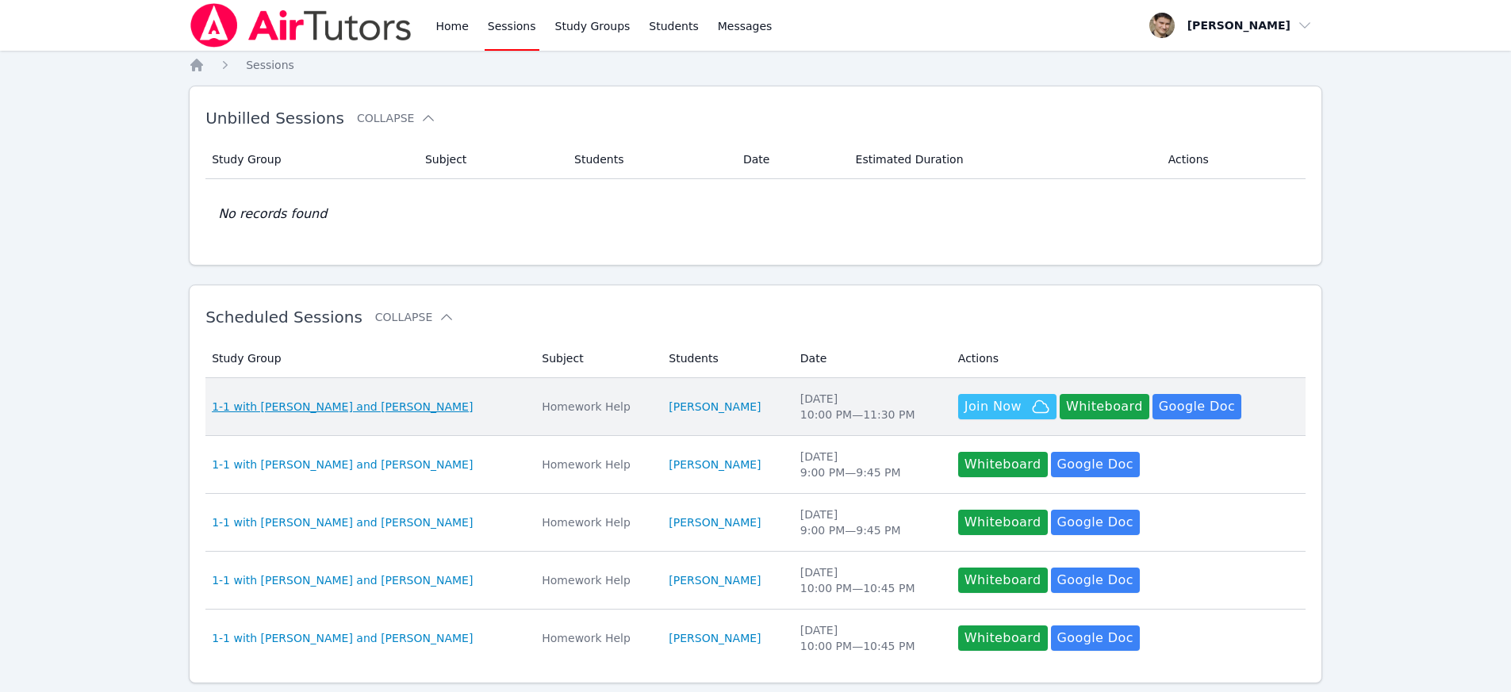
click at [312, 405] on span "1-1 with [PERSON_NAME] and [PERSON_NAME]" at bounding box center [342, 407] width 261 height 16
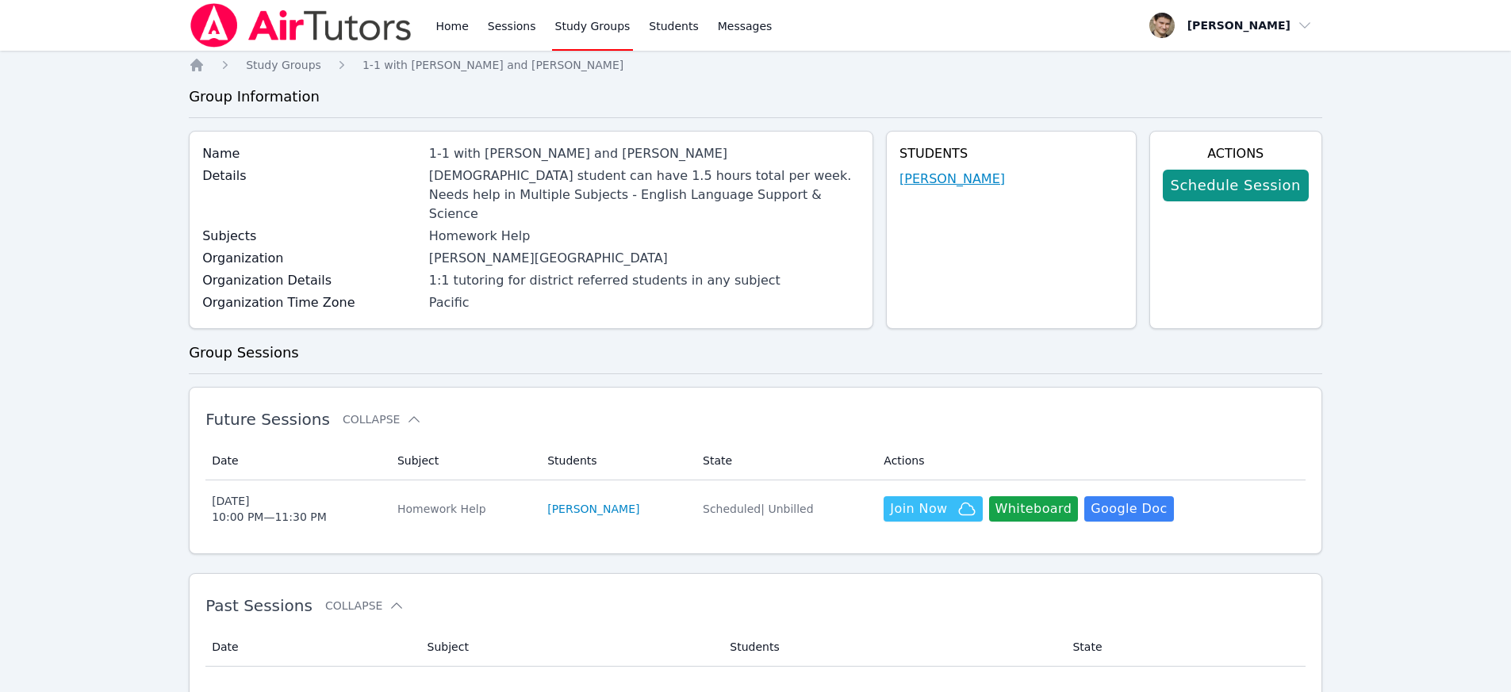
click at [965, 174] on link "[PERSON_NAME]" at bounding box center [951, 179] width 105 height 19
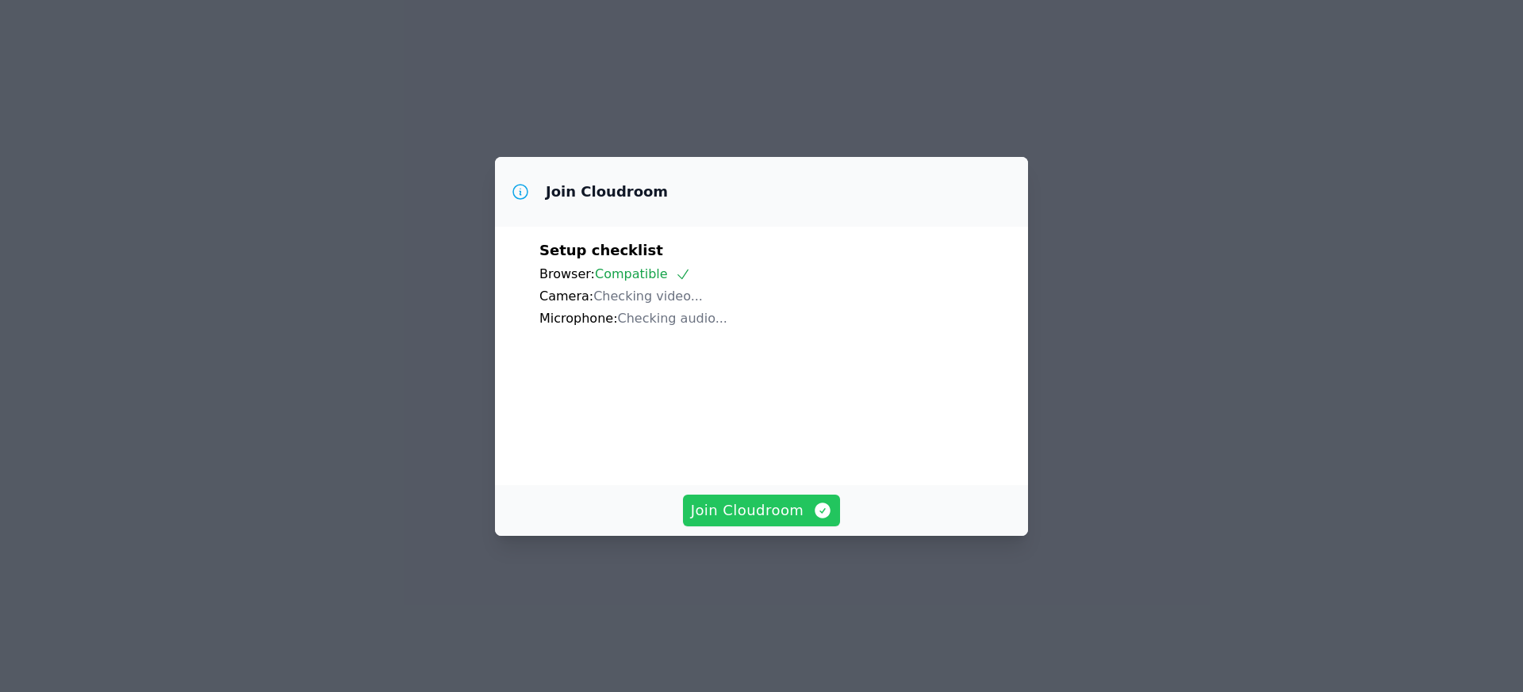
click at [780, 522] on span "Join Cloudroom" at bounding box center [762, 511] width 142 height 22
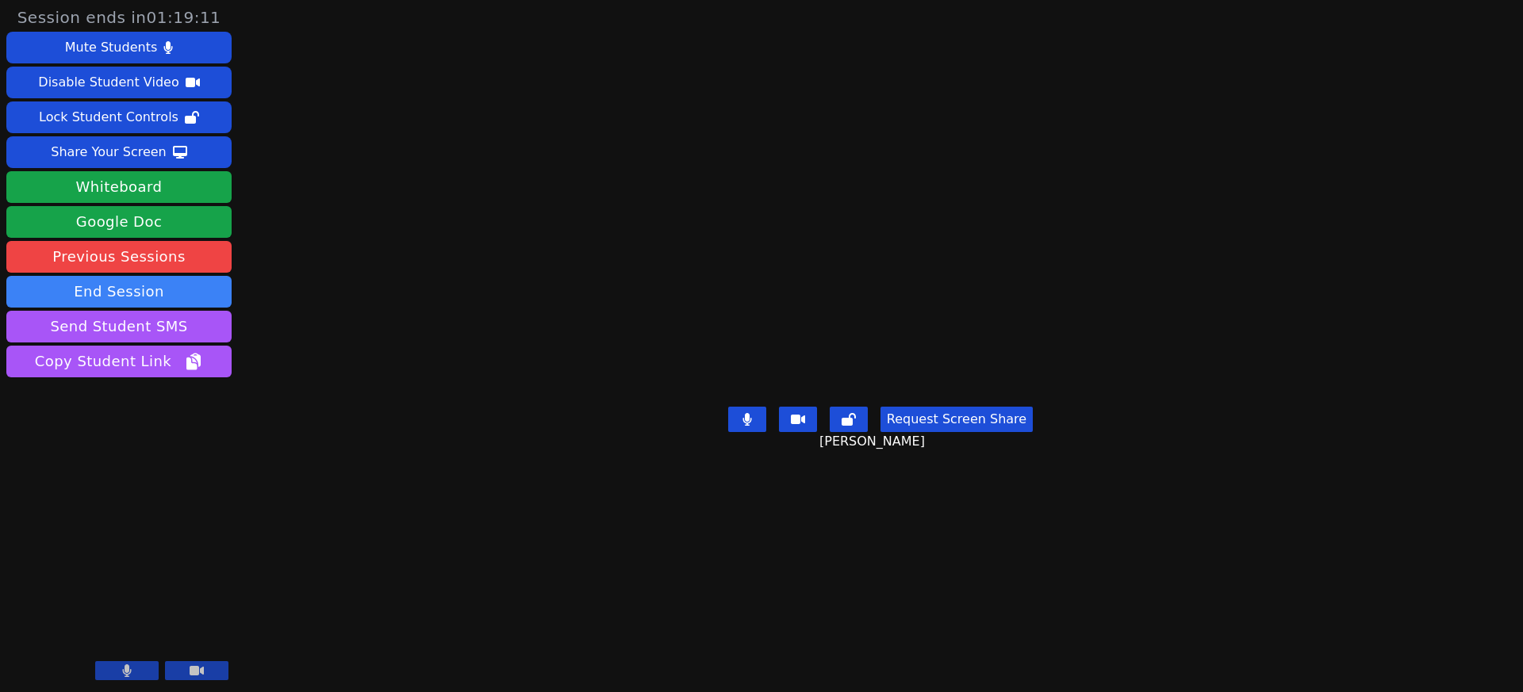
click at [951, 432] on button "Request Screen Share" at bounding box center [956, 419] width 152 height 25
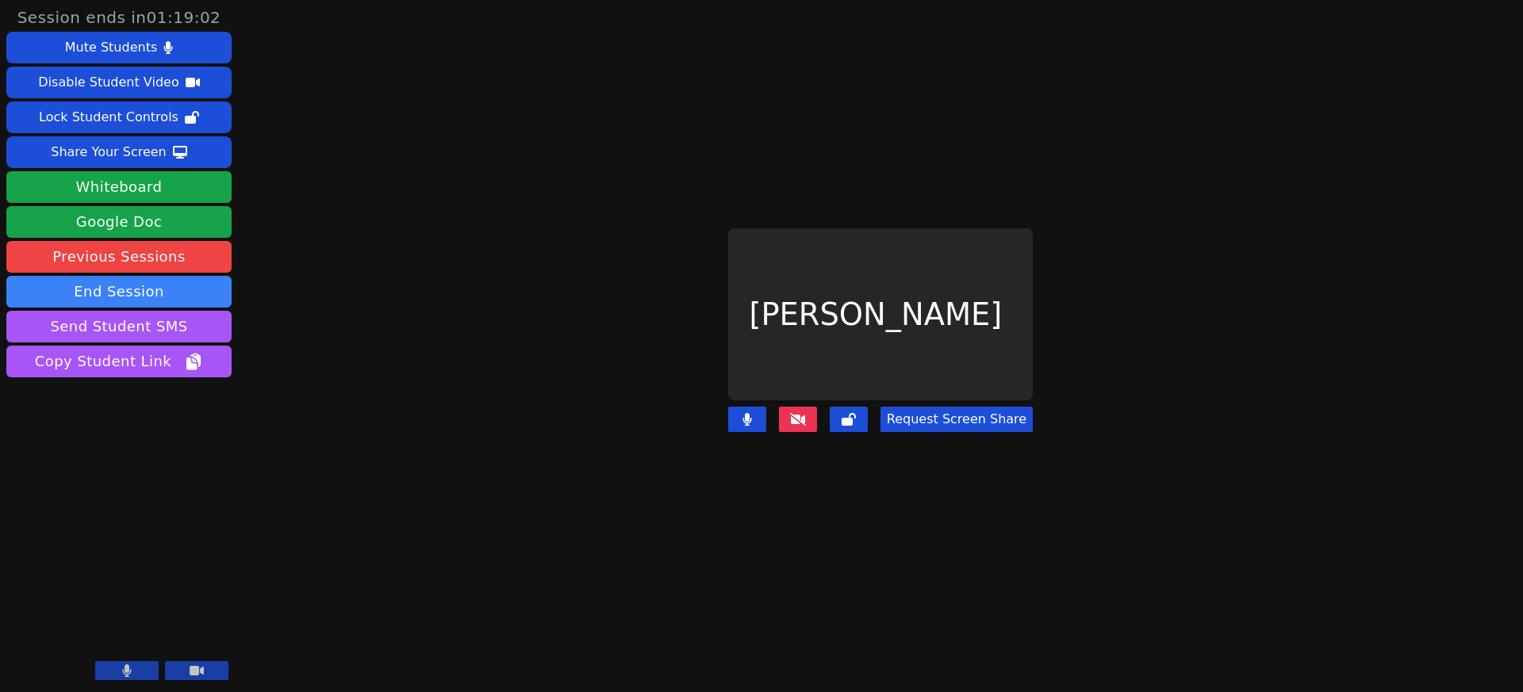
click at [959, 411] on button "Request Screen Share" at bounding box center [956, 419] width 152 height 25
click at [963, 411] on button "Request Screen Share" at bounding box center [956, 419] width 152 height 25
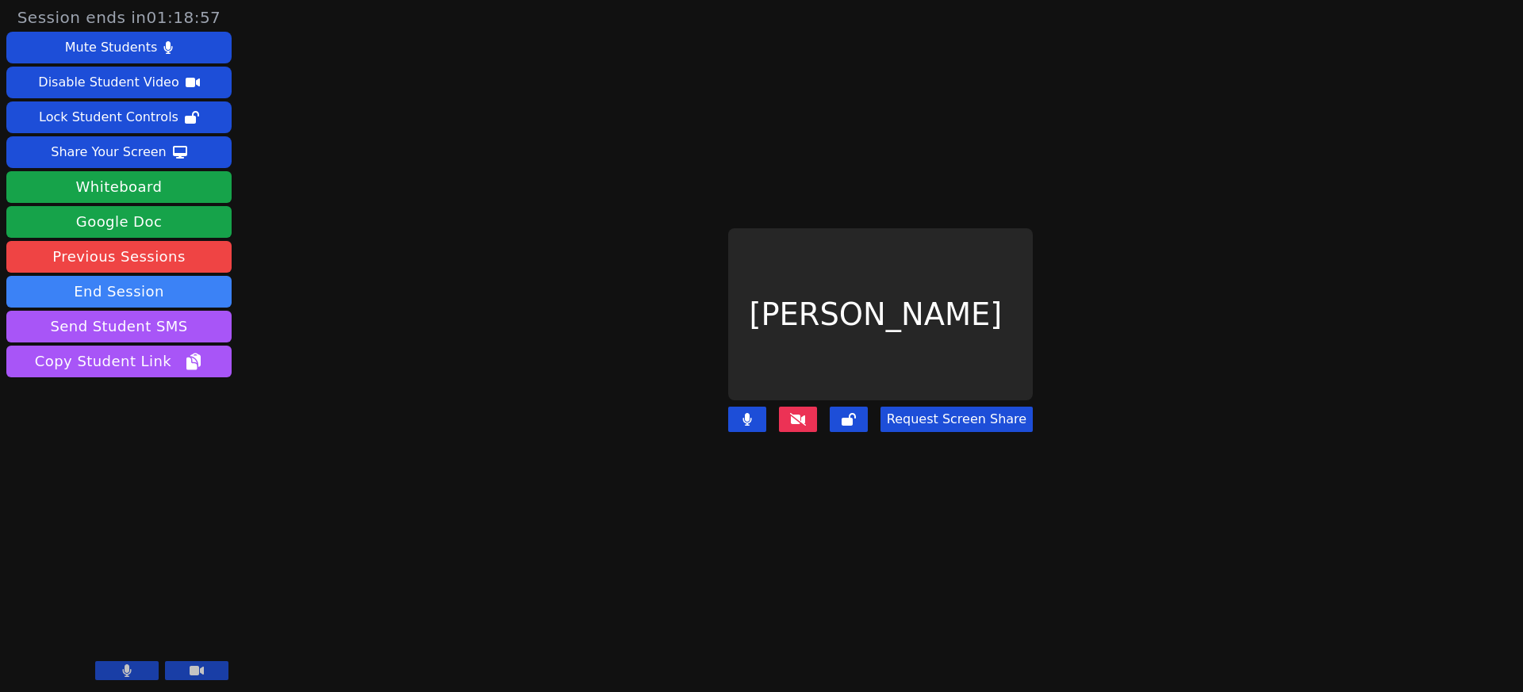
click at [963, 411] on button "Request Screen Share" at bounding box center [956, 419] width 152 height 25
click at [953, 410] on button "Request Screen Share" at bounding box center [956, 419] width 152 height 25
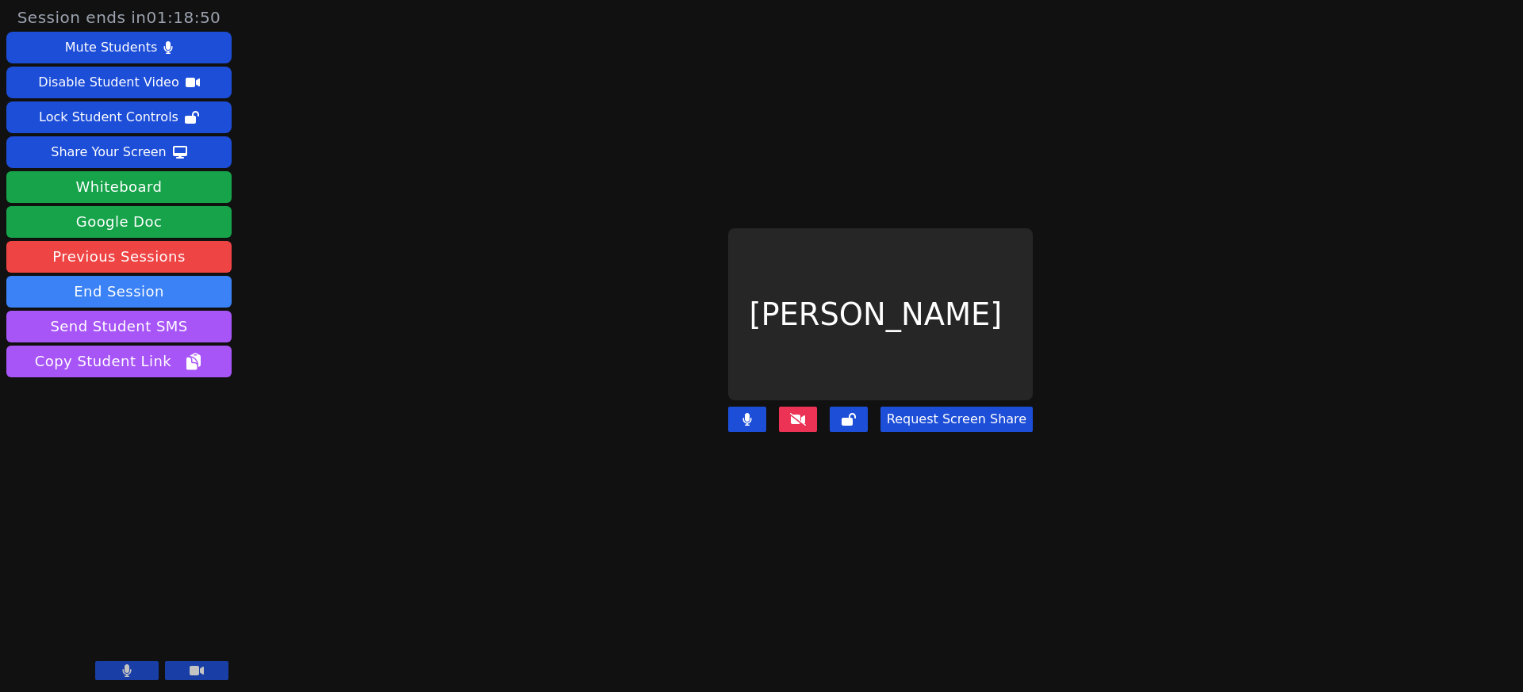
click at [953, 410] on button "Request Screen Share" at bounding box center [956, 419] width 152 height 25
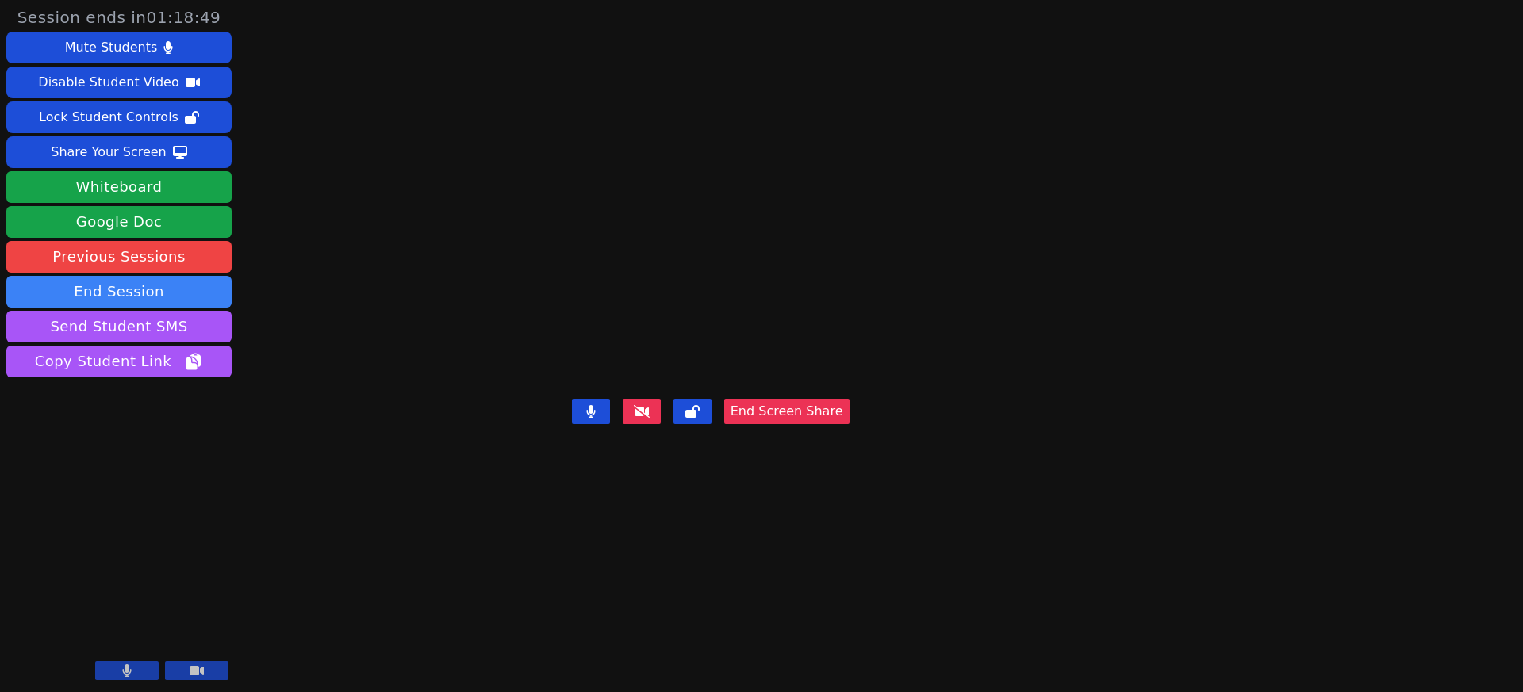
click at [960, 409] on main "Aleksandr Agrba End Screen Share" at bounding box center [881, 346] width 618 height 692
